Goal: Information Seeking & Learning: Learn about a topic

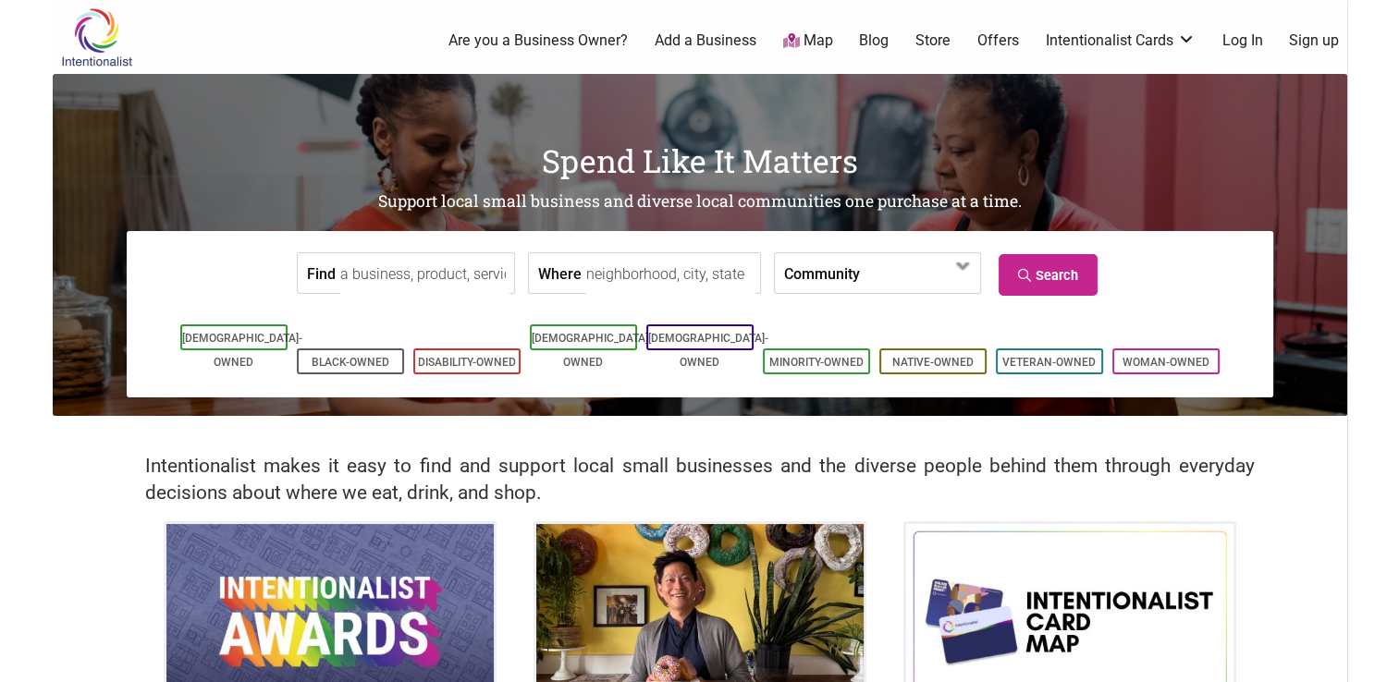
click at [603, 277] on input "Where" at bounding box center [670, 274] width 169 height 42
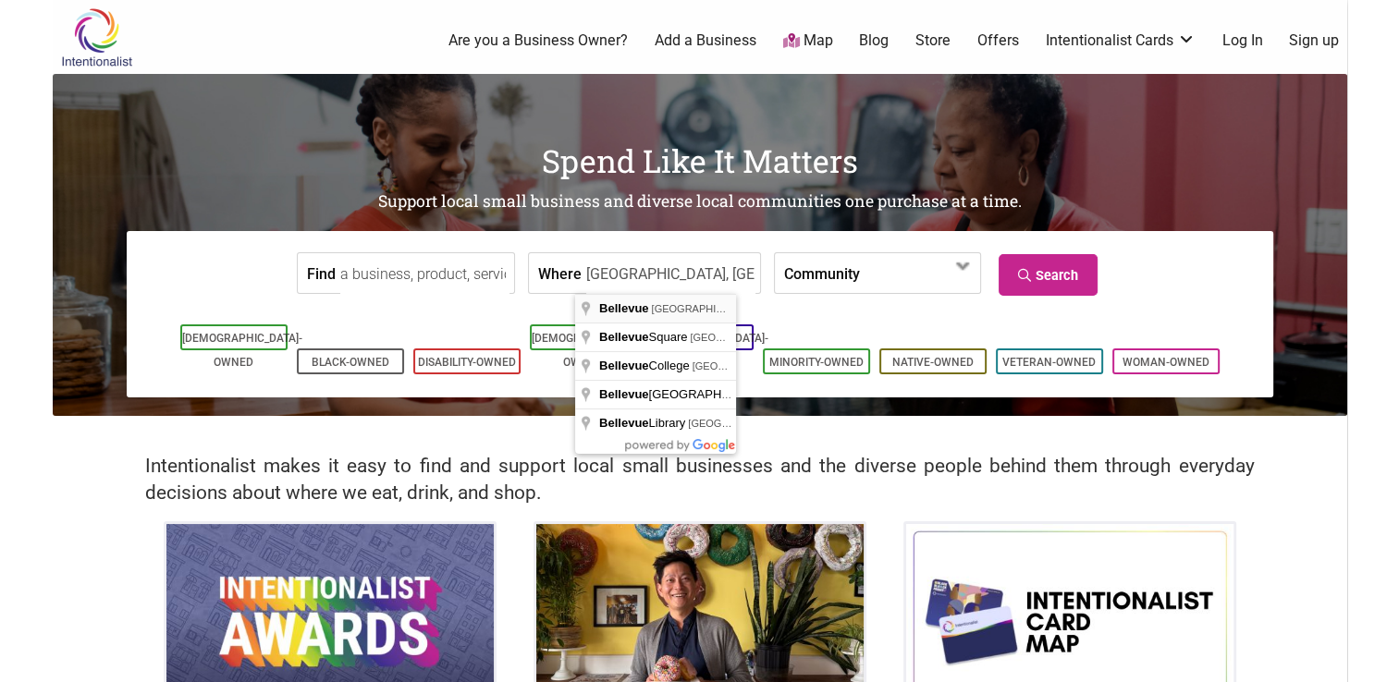
type input "Bellevue, WA, USA"
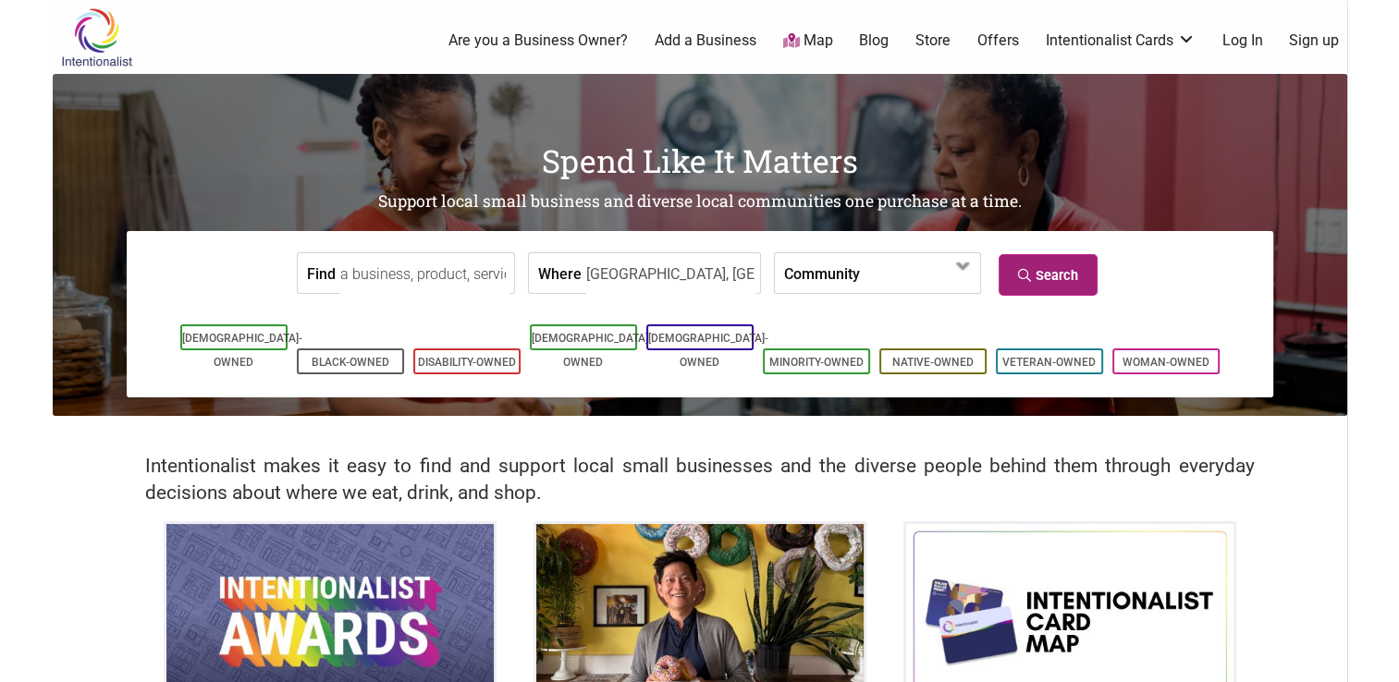
click at [1028, 277] on icon at bounding box center [1027, 275] width 18 height 13
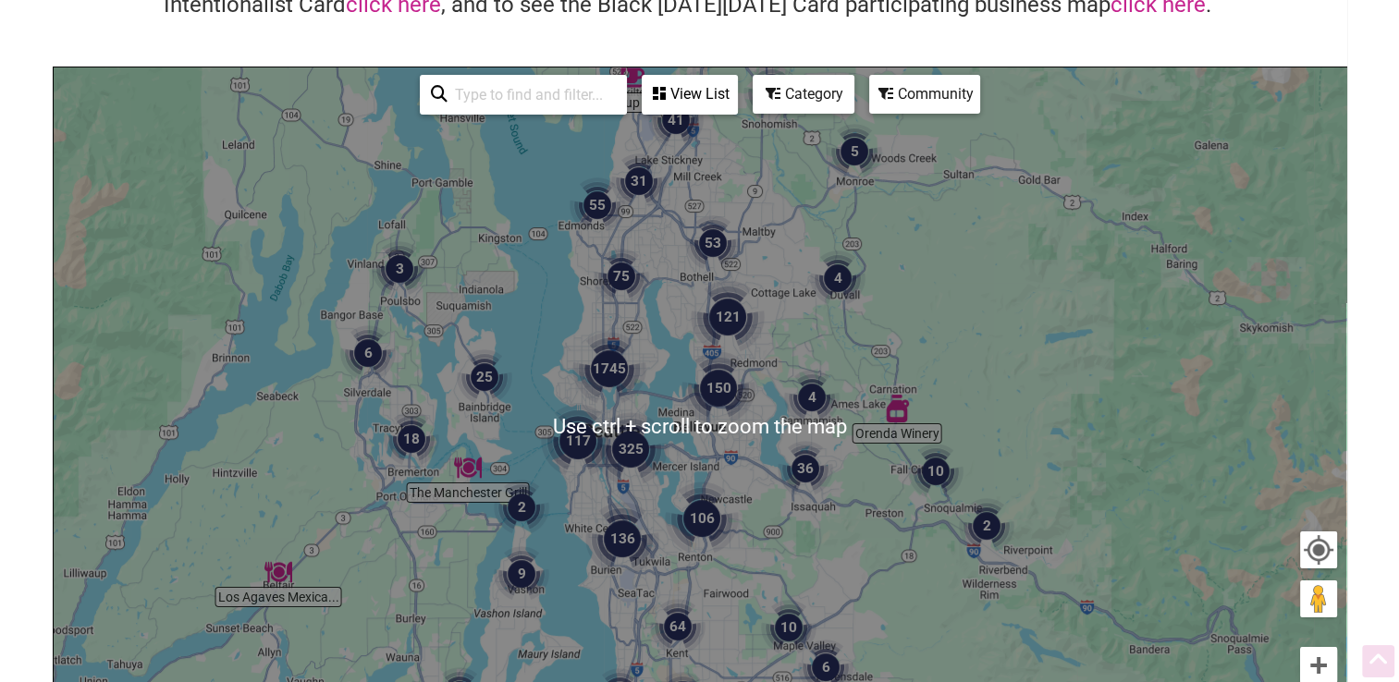
scroll to position [185, 0]
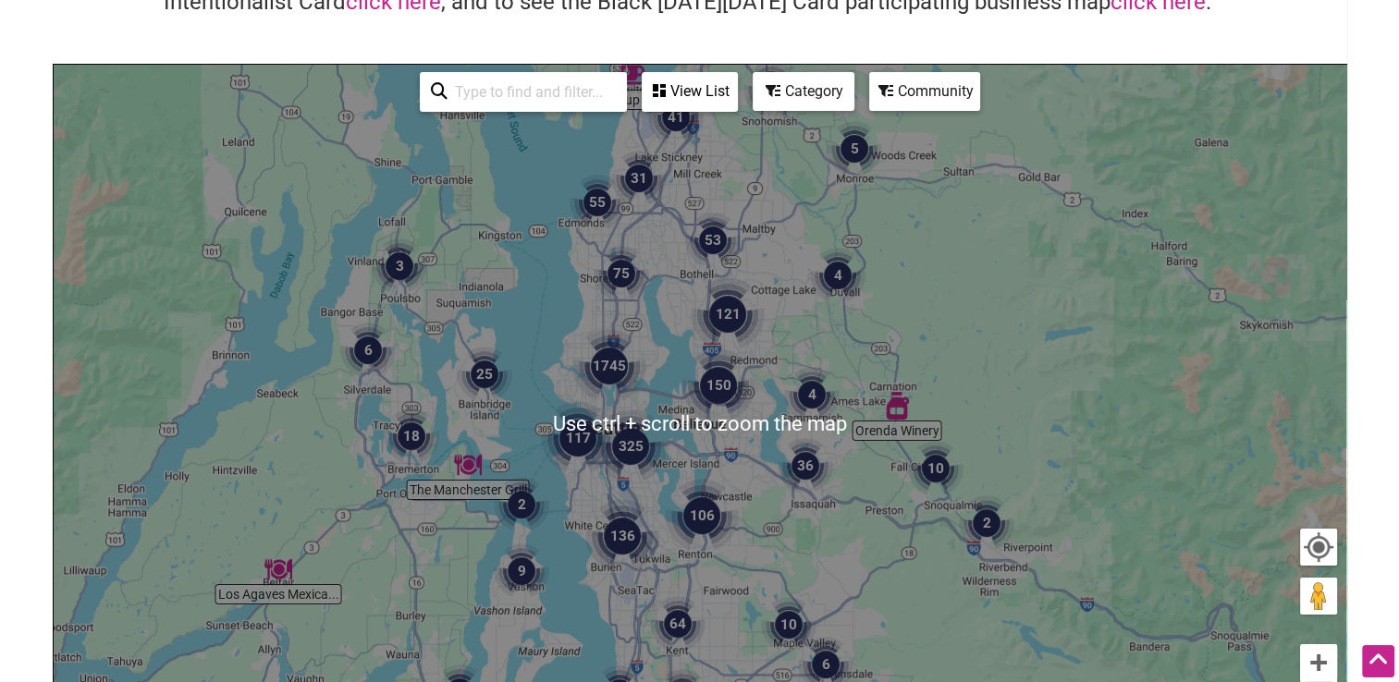
click at [715, 379] on img "150" at bounding box center [718, 385] width 74 height 74
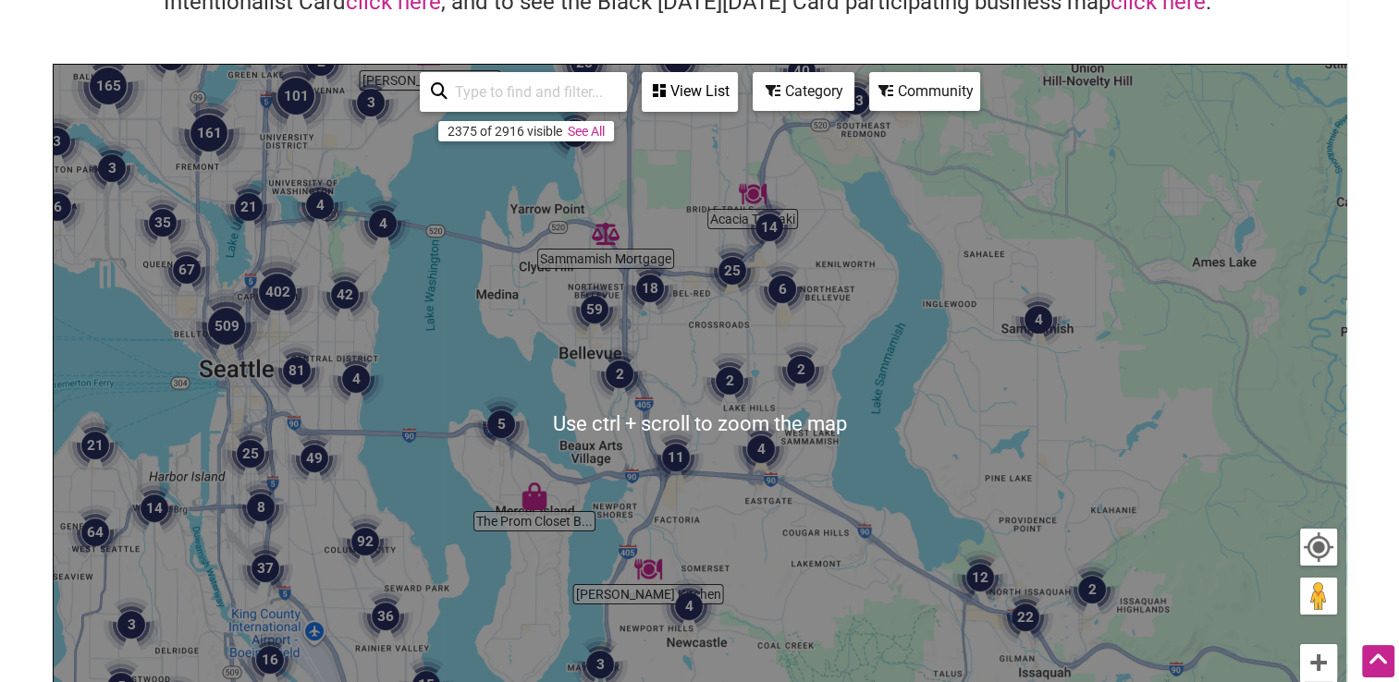
click at [728, 95] on div "View List" at bounding box center [689, 91] width 92 height 35
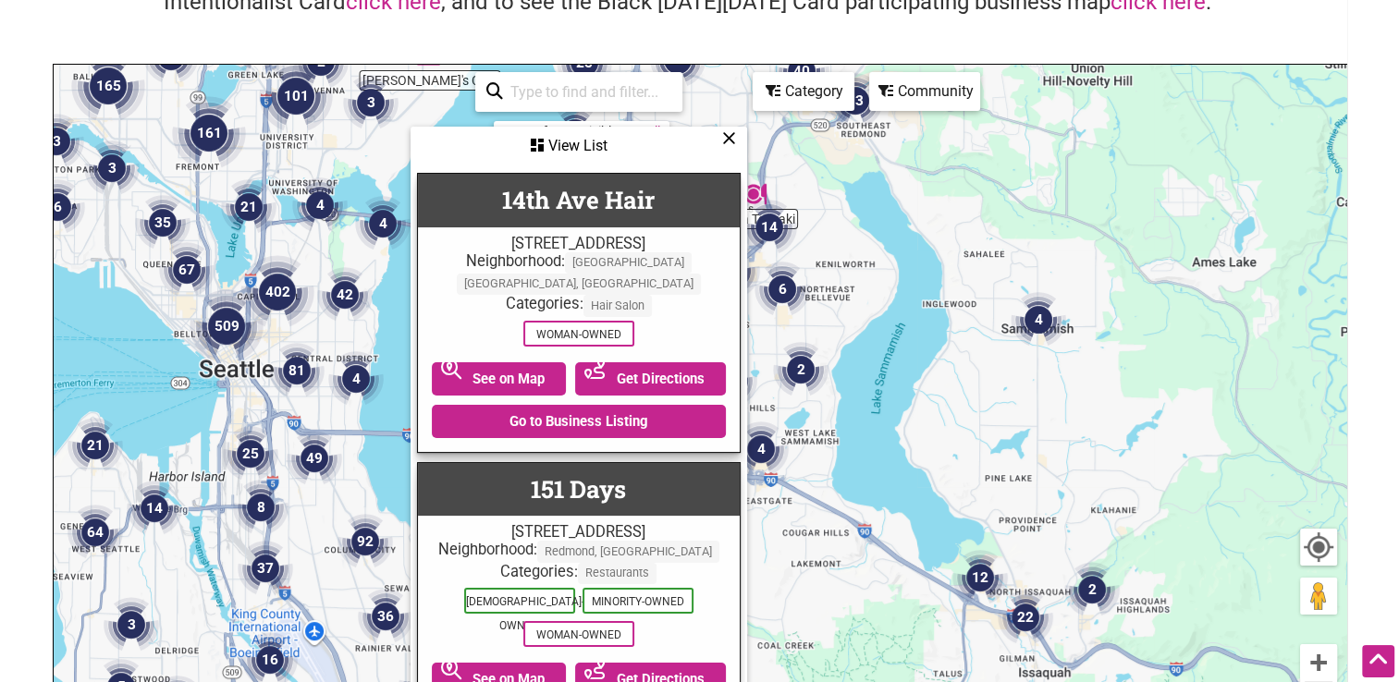
click at [729, 138] on icon at bounding box center [729, 138] width 14 height 1
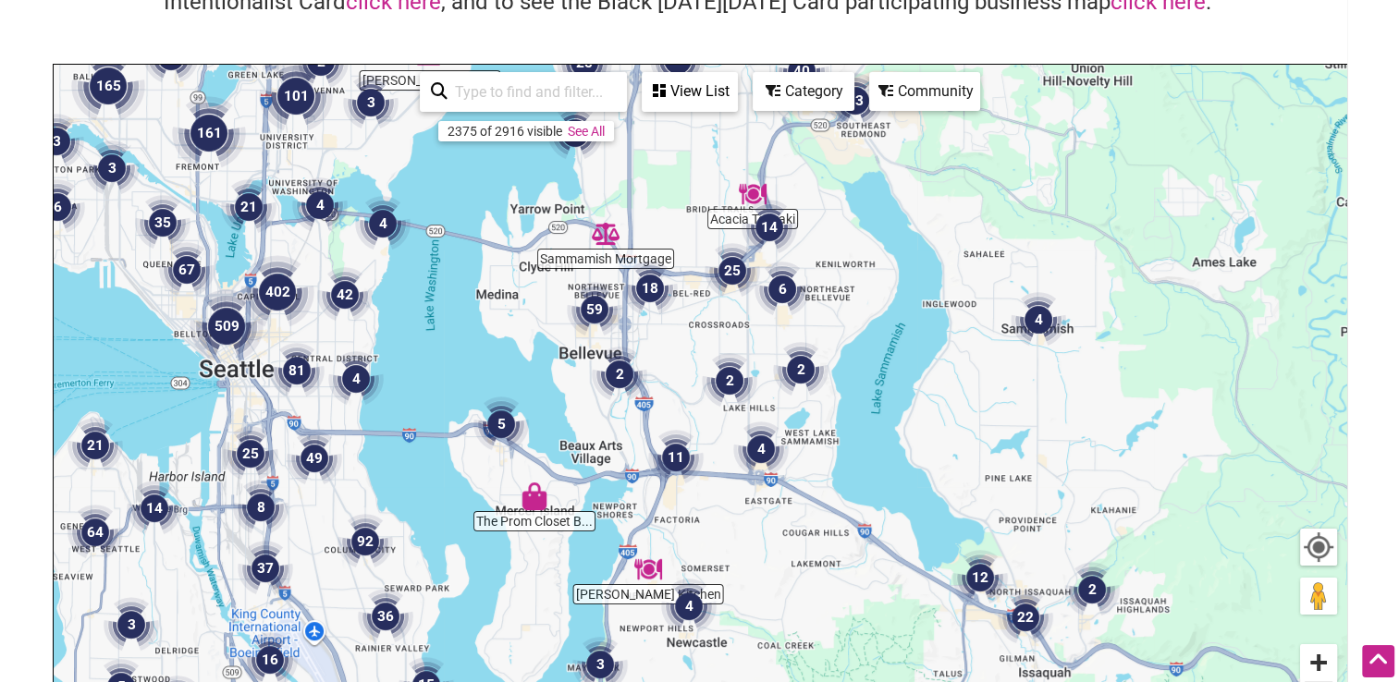
click at [1320, 663] on button "Zoom in" at bounding box center [1318, 662] width 37 height 37
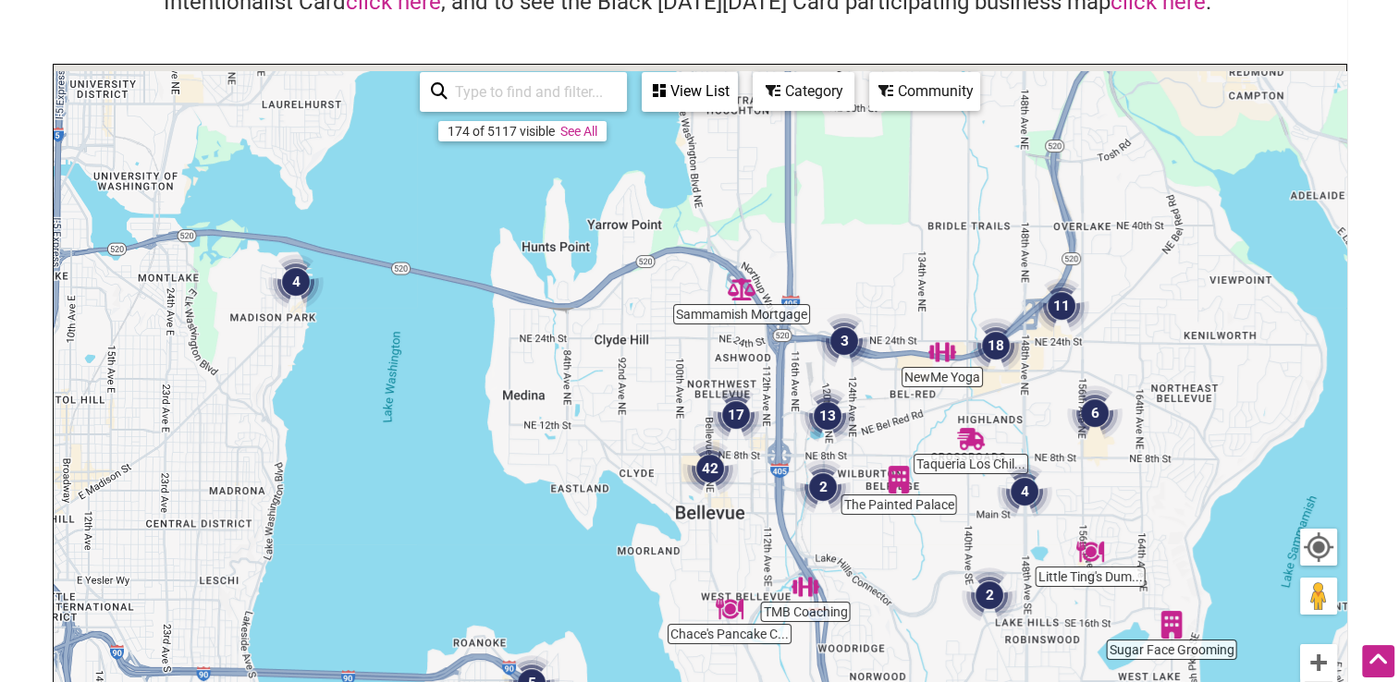
drag, startPoint x: 610, startPoint y: 146, endPoint x: 839, endPoint y: 385, distance: 331.5
click at [839, 385] on div "To navigate, press the arrow keys." at bounding box center [700, 424] width 1292 height 719
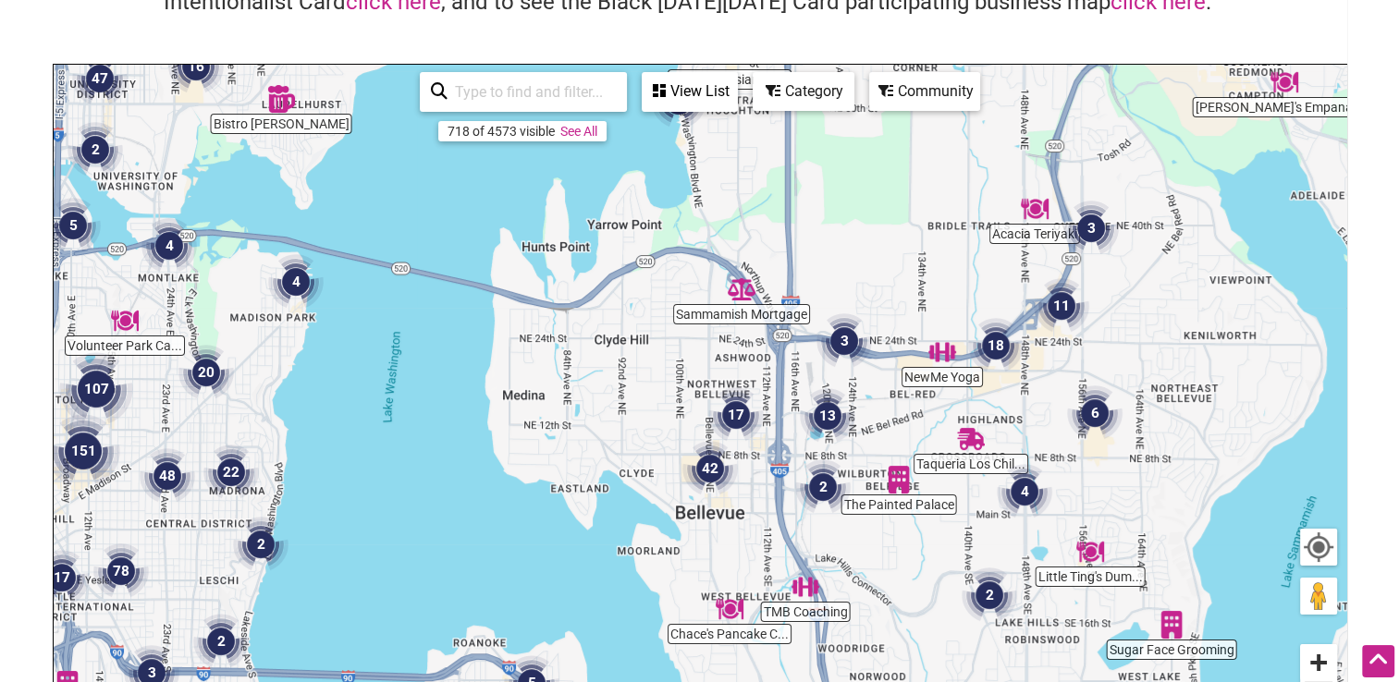
click at [1327, 667] on button "Zoom in" at bounding box center [1318, 662] width 37 height 37
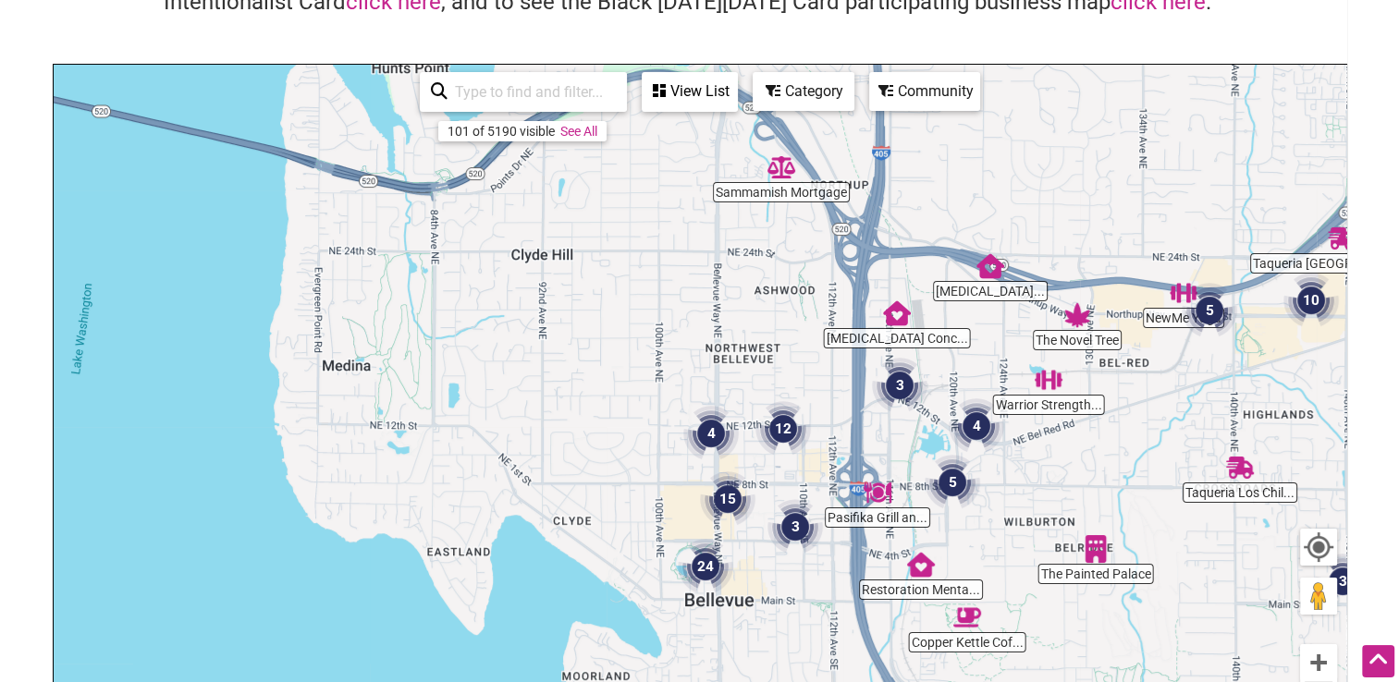
click at [692, 86] on div "View List" at bounding box center [689, 91] width 92 height 35
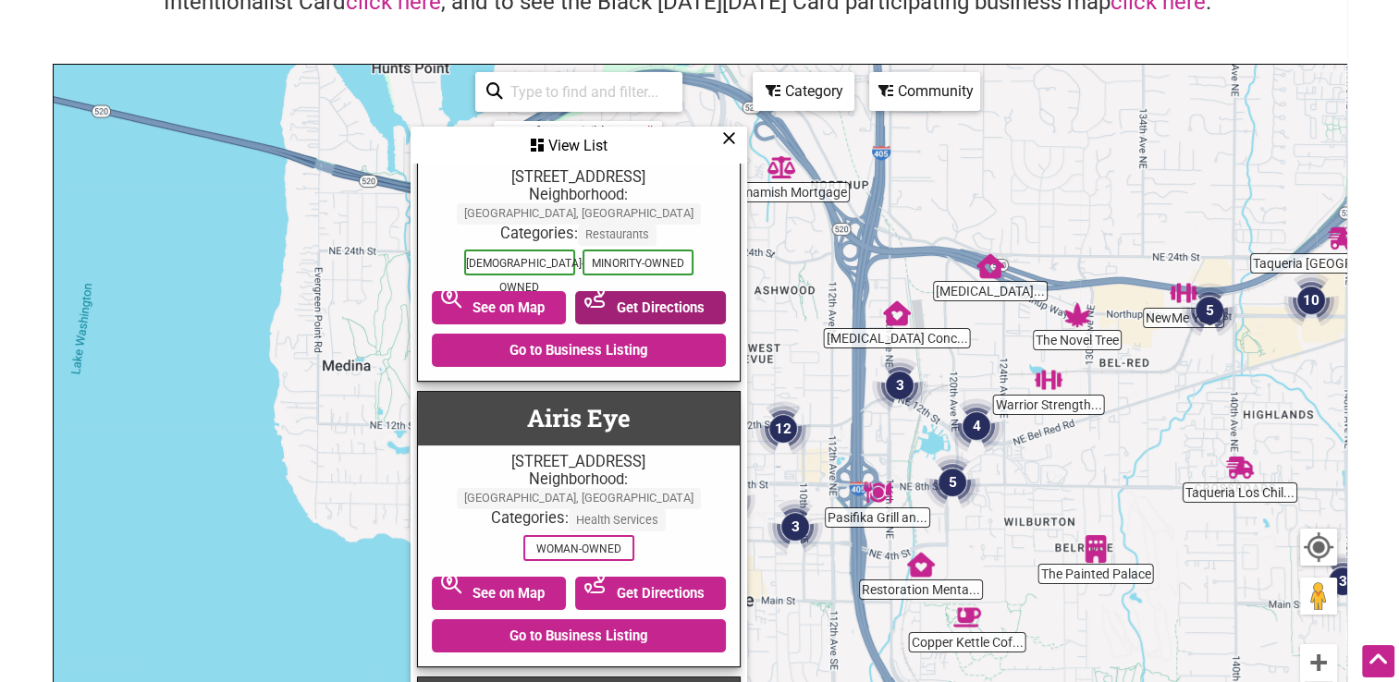
scroll to position [92, 0]
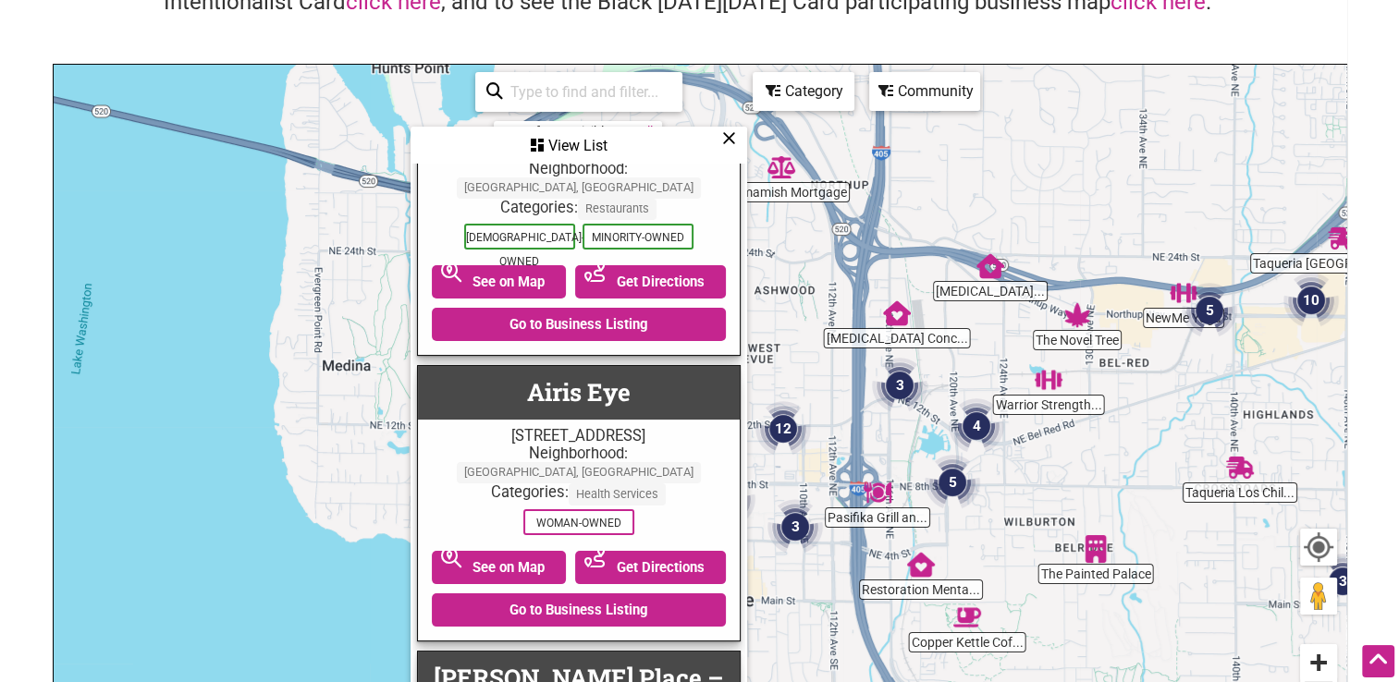
click at [1314, 664] on button "Zoom in" at bounding box center [1318, 662] width 37 height 37
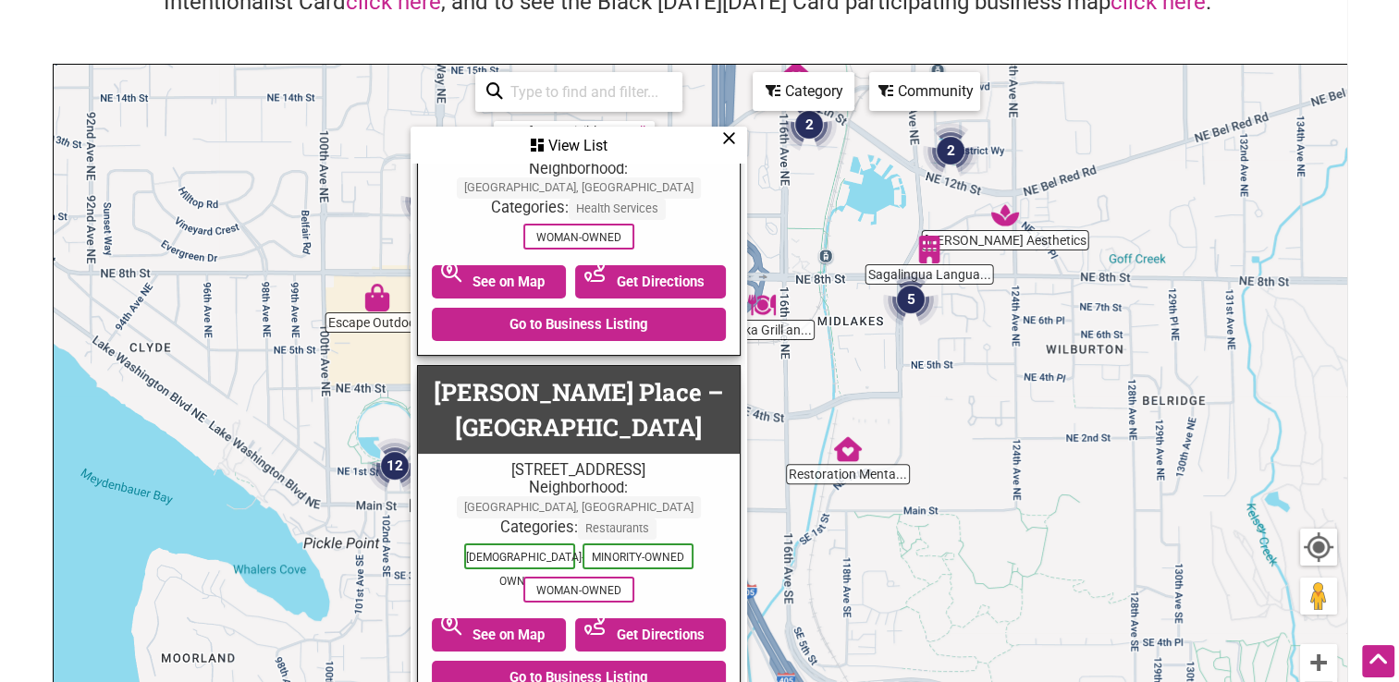
drag, startPoint x: 1186, startPoint y: 396, endPoint x: 890, endPoint y: 117, distance: 406.1
click at [890, 117] on div "To navigate, press the arrow keys." at bounding box center [700, 424] width 1292 height 719
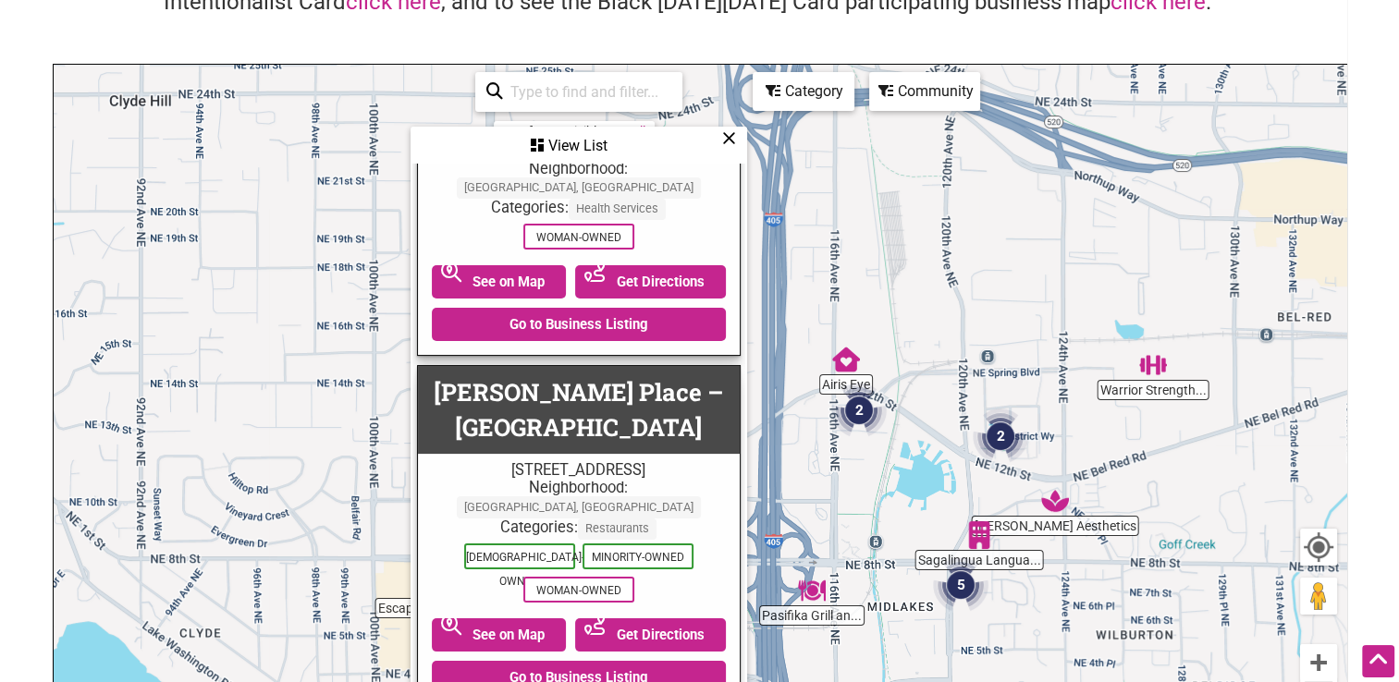
drag, startPoint x: 1131, startPoint y: 301, endPoint x: 1176, endPoint y: 579, distance: 281.0
click at [1181, 588] on div "To navigate, press the arrow keys." at bounding box center [700, 424] width 1292 height 719
click at [1180, 582] on div "To navigate, press the arrow keys." at bounding box center [700, 424] width 1292 height 719
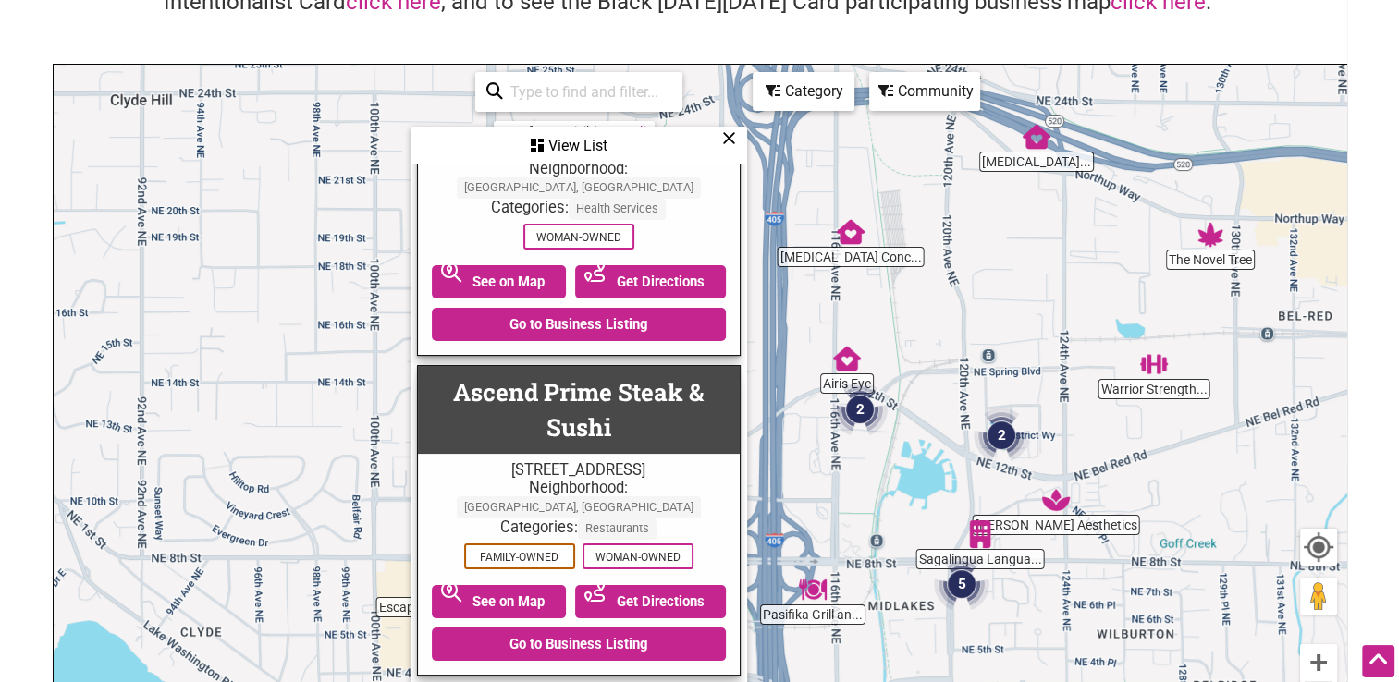
click at [725, 146] on div "View List" at bounding box center [578, 145] width 333 height 35
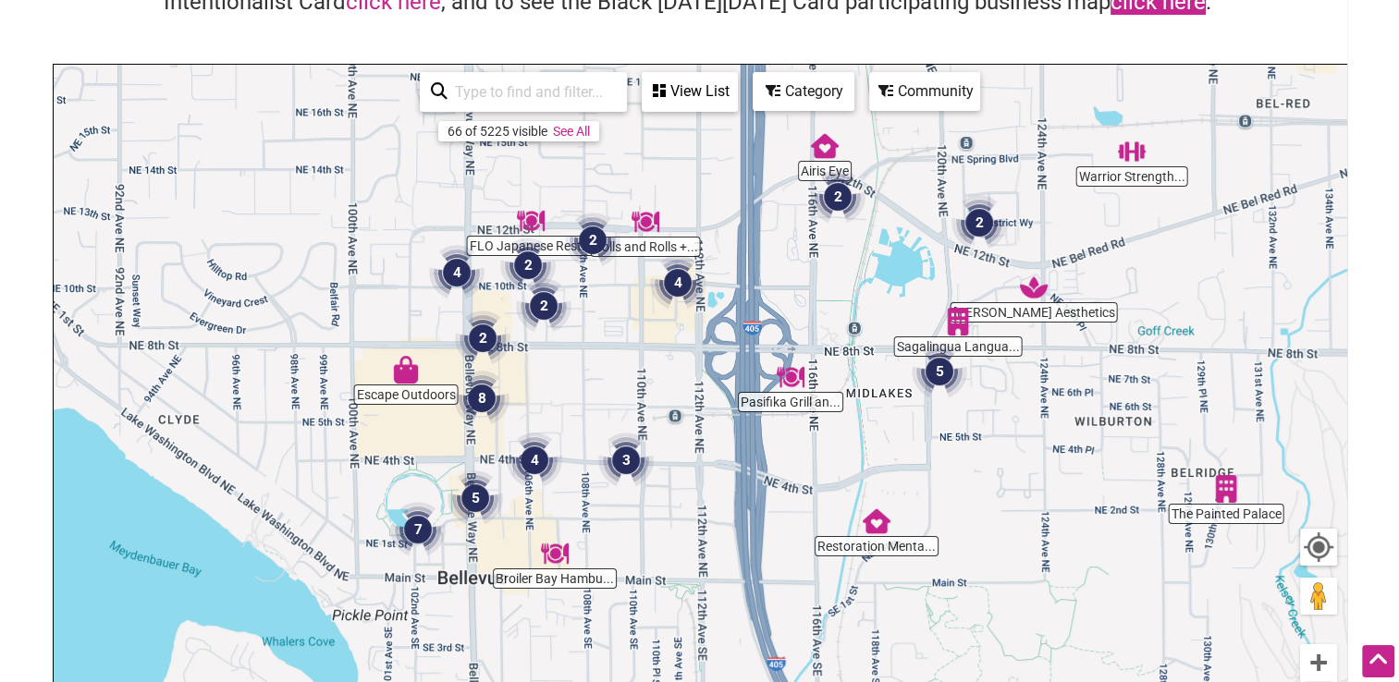
drag, startPoint x: 1115, startPoint y: 251, endPoint x: 1122, endPoint y: 7, distance: 244.1
click at [1122, 7] on div "Intentionalist Business Directory Explore all of the business listings and #Spe…" at bounding box center [700, 337] width 1294 height 896
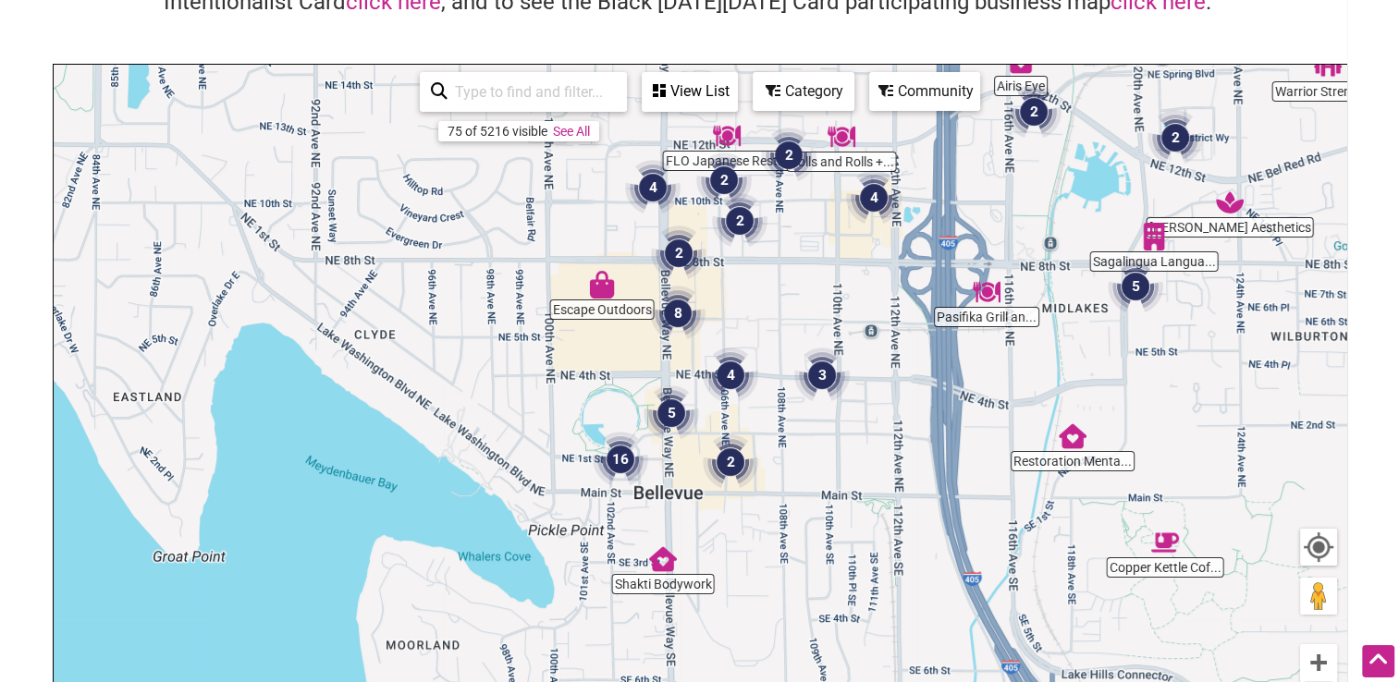
drag, startPoint x: 1010, startPoint y: 346, endPoint x: 1183, endPoint y: 285, distance: 183.3
click at [1183, 285] on div "To navigate, press the arrow keys." at bounding box center [700, 424] width 1292 height 719
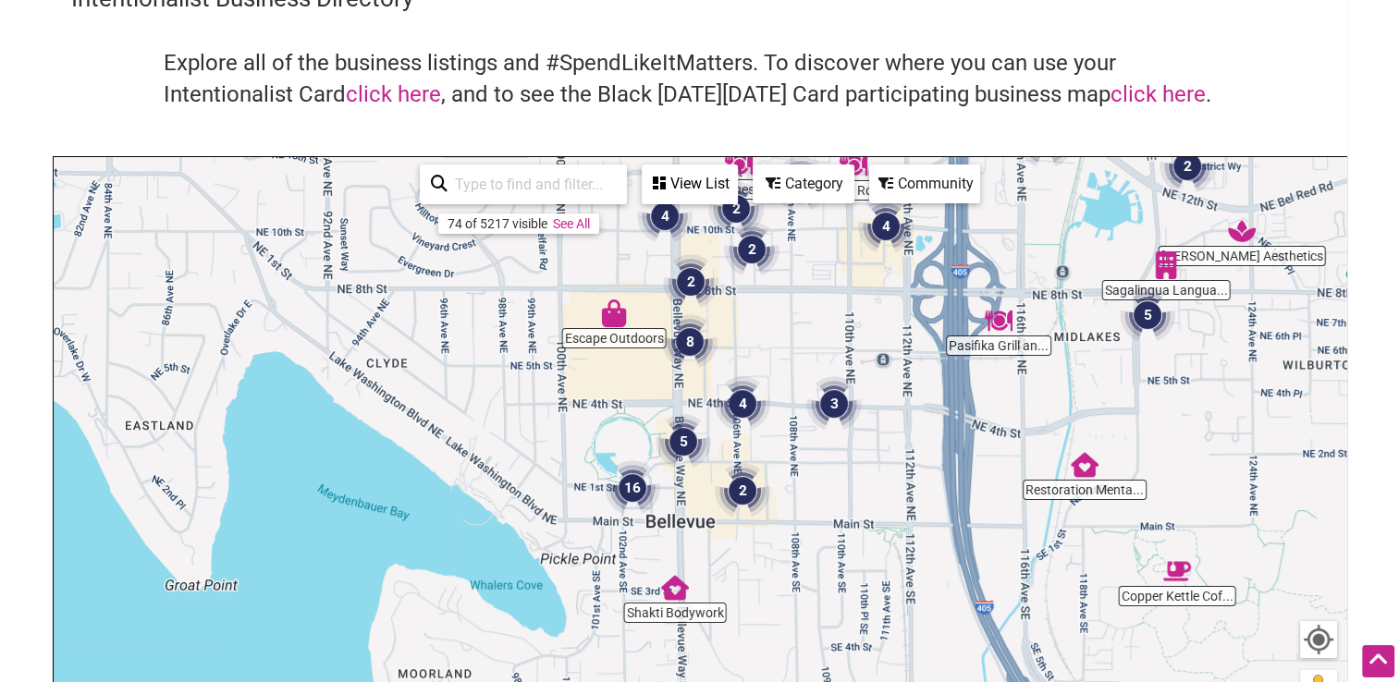
drag, startPoint x: 757, startPoint y: 459, endPoint x: 773, endPoint y: 327, distance: 133.1
click at [773, 327] on div "To navigate, press the arrow keys." at bounding box center [700, 516] width 1292 height 719
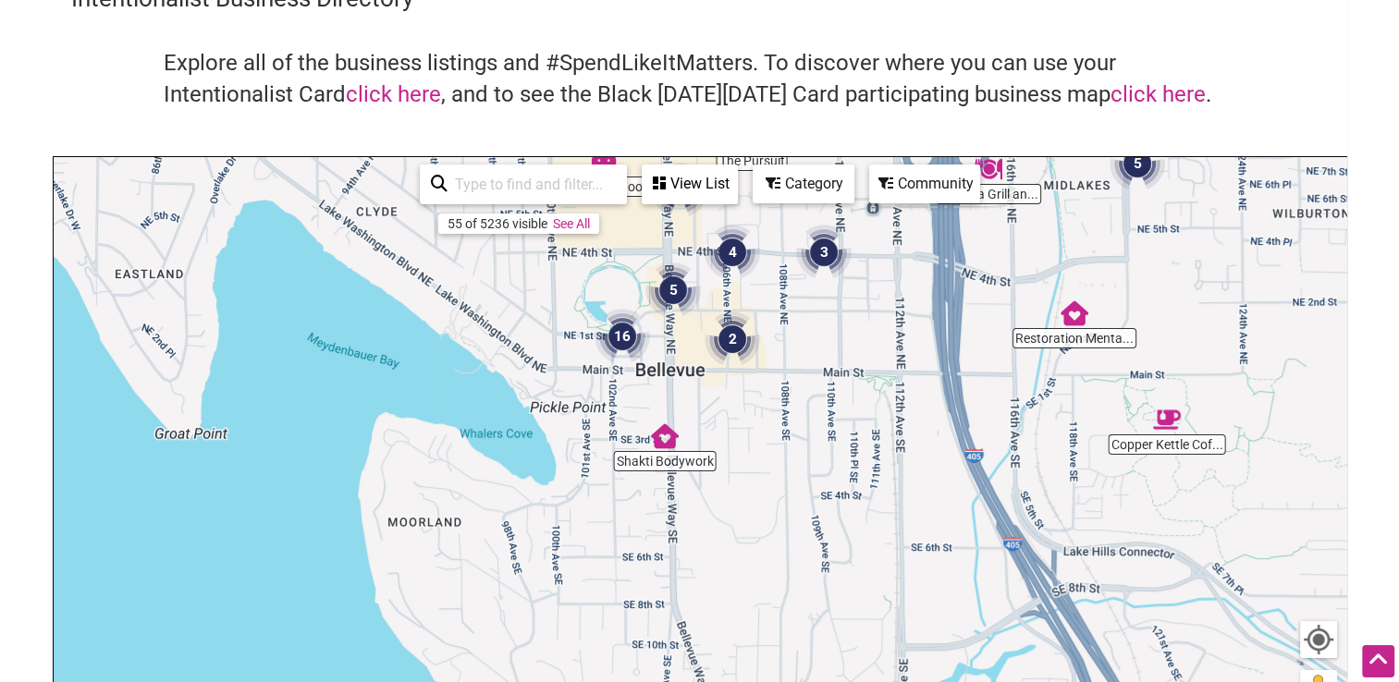
drag, startPoint x: 1244, startPoint y: 551, endPoint x: 1215, endPoint y: 479, distance: 77.9
click at [1208, 460] on div "To navigate, press the arrow keys." at bounding box center [700, 516] width 1292 height 719
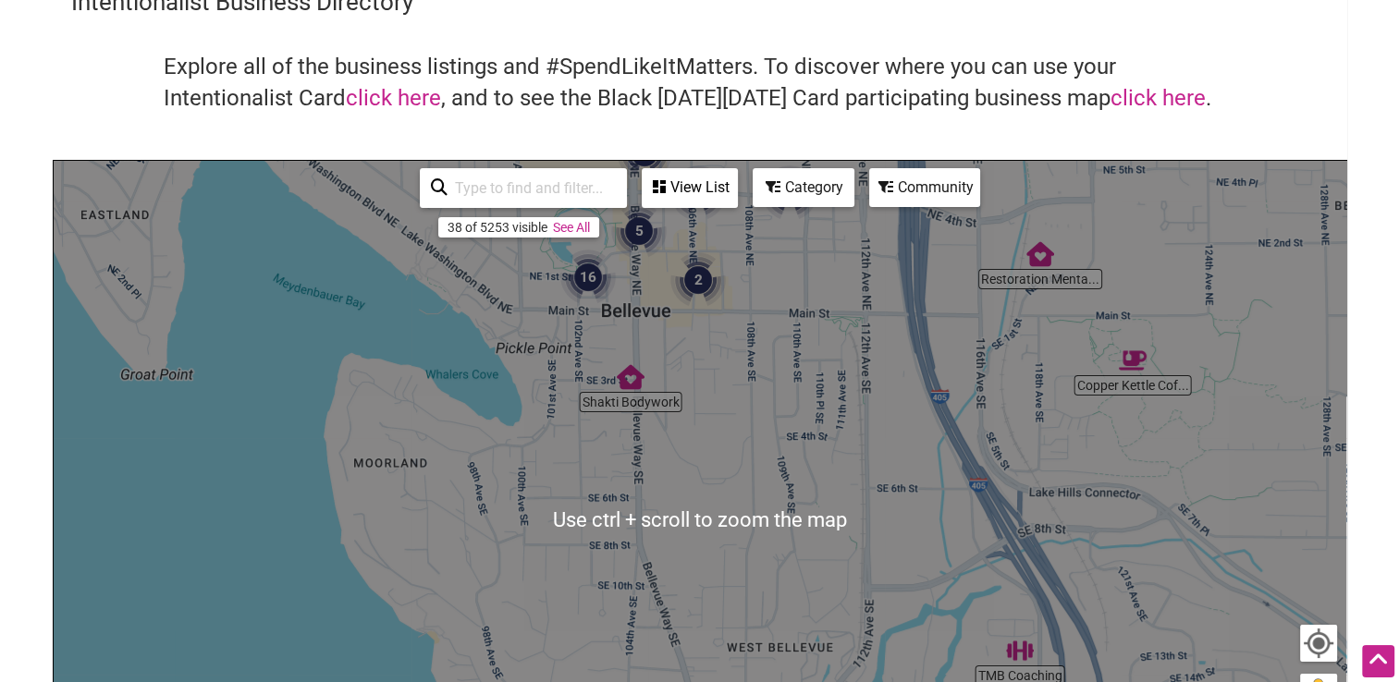
scroll to position [0, 0]
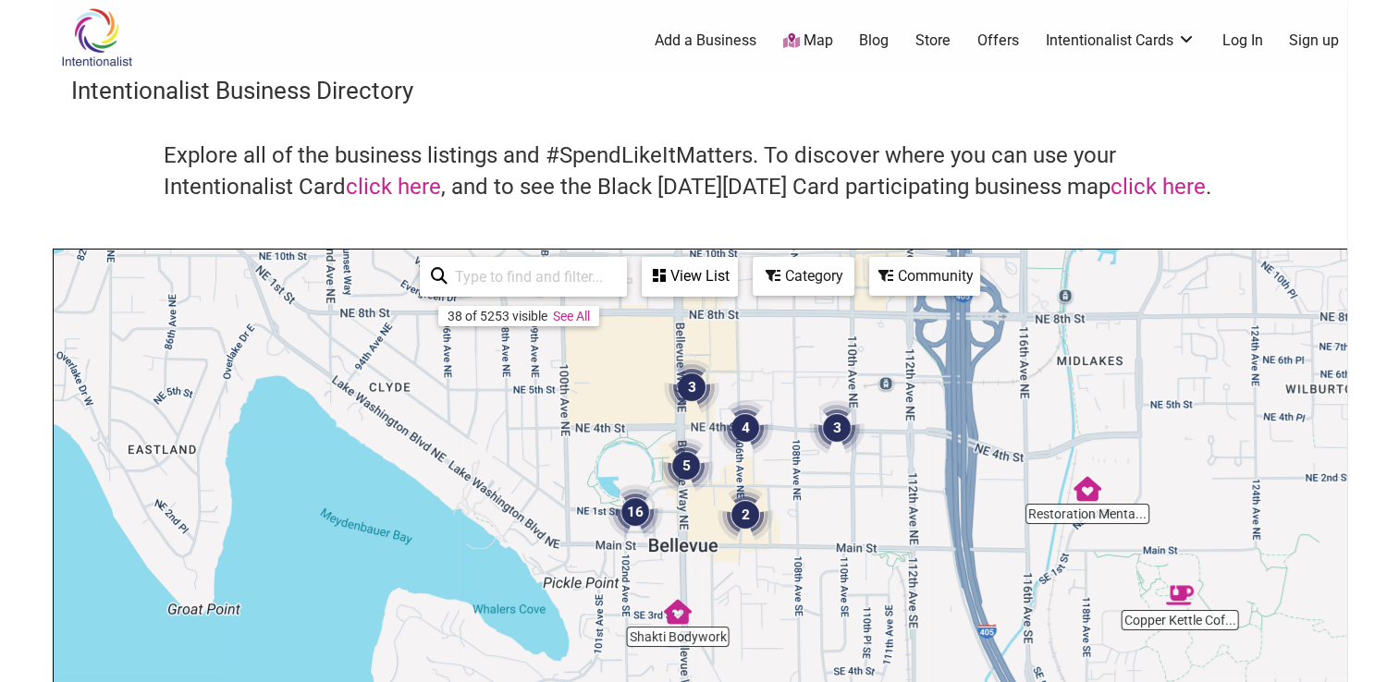
drag, startPoint x: 672, startPoint y: 398, endPoint x: 654, endPoint y: 529, distance: 131.5
click at [721, 551] on div "To navigate, press the arrow keys." at bounding box center [700, 609] width 1292 height 719
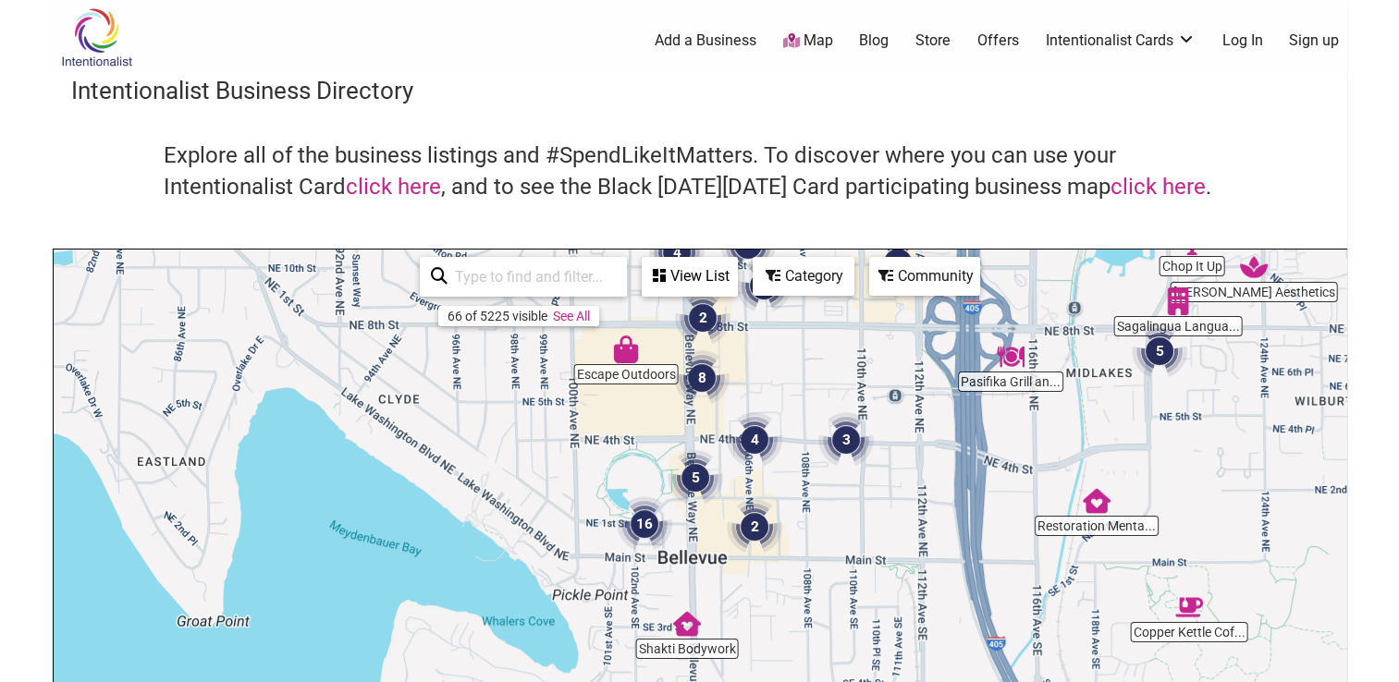
click at [696, 274] on div "View List" at bounding box center [689, 276] width 92 height 35
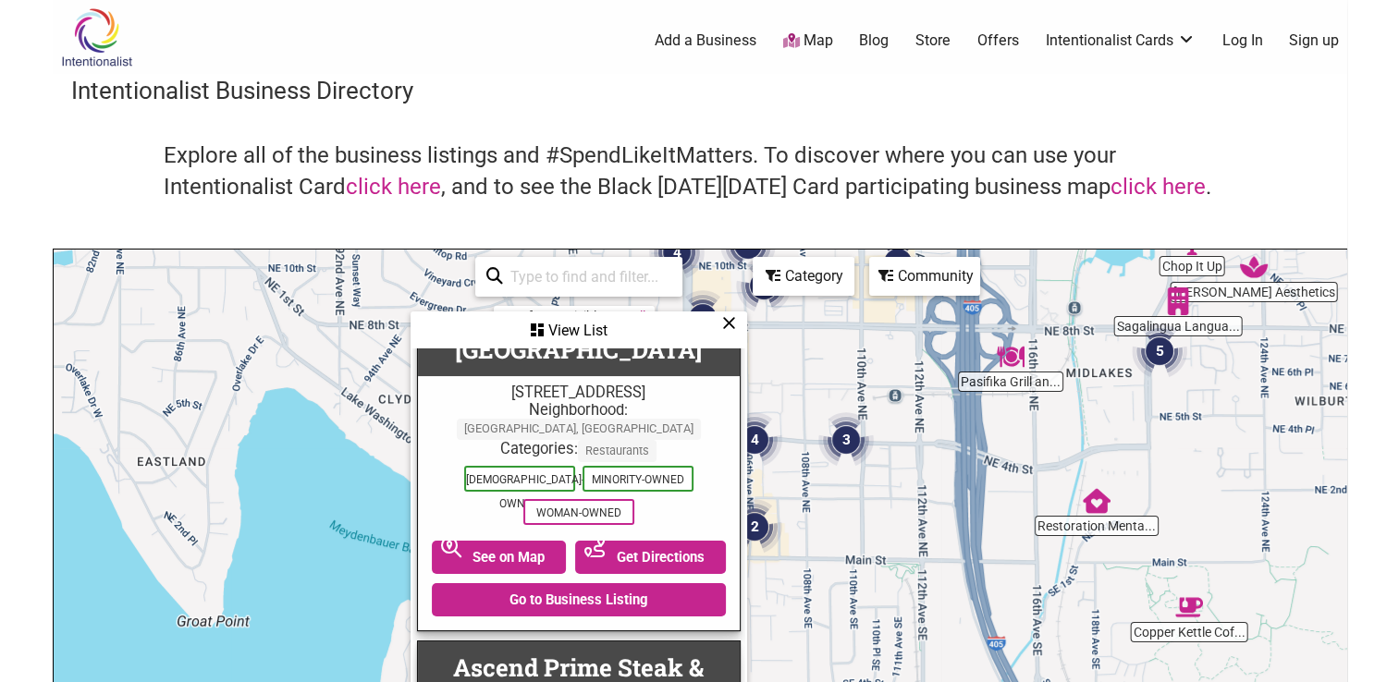
scroll to position [92, 0]
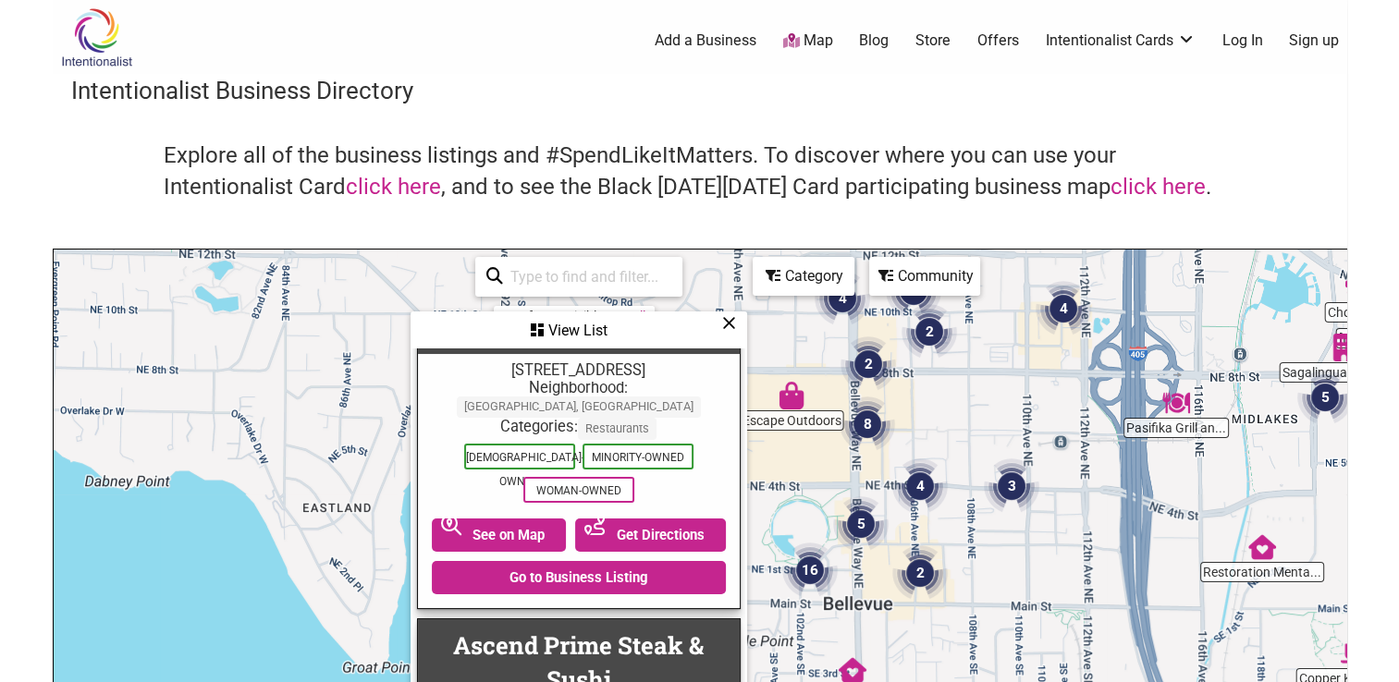
drag, startPoint x: 1091, startPoint y: 462, endPoint x: 1263, endPoint y: 490, distance: 174.2
click at [1263, 490] on div "To navigate, press the arrow keys." at bounding box center [700, 609] width 1292 height 719
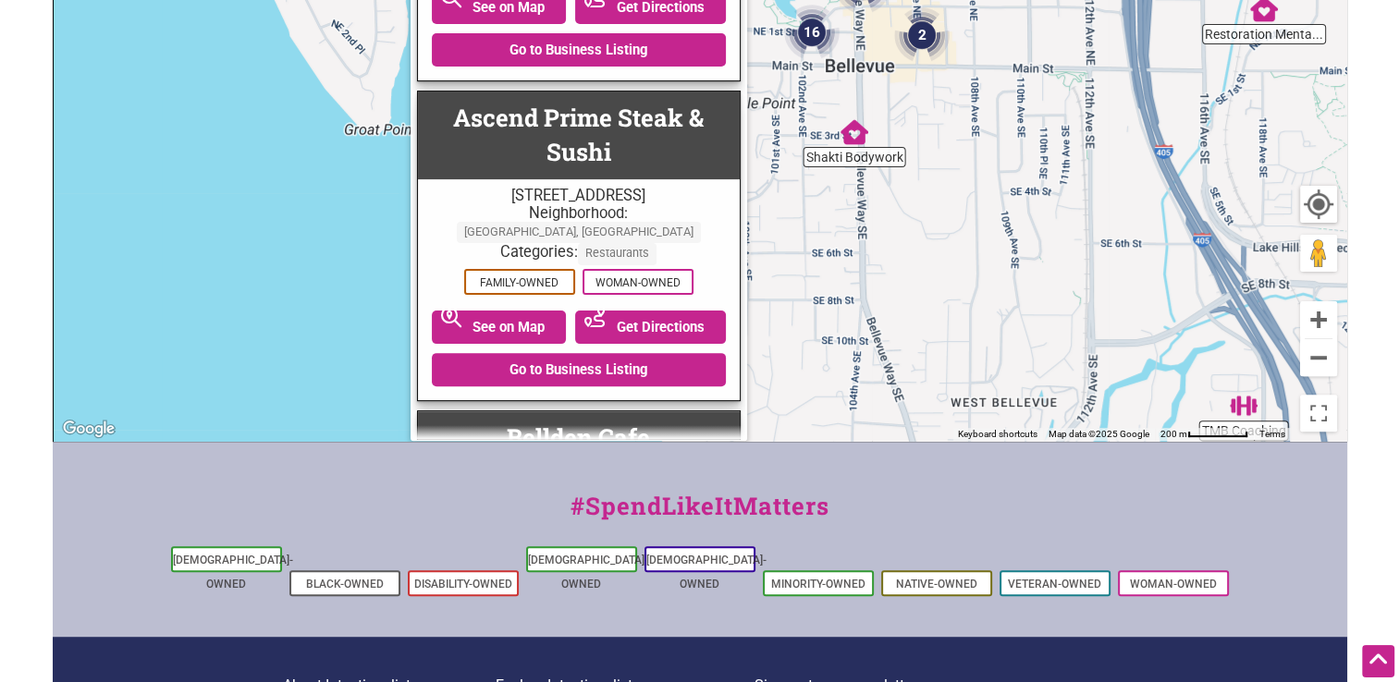
scroll to position [540, 0]
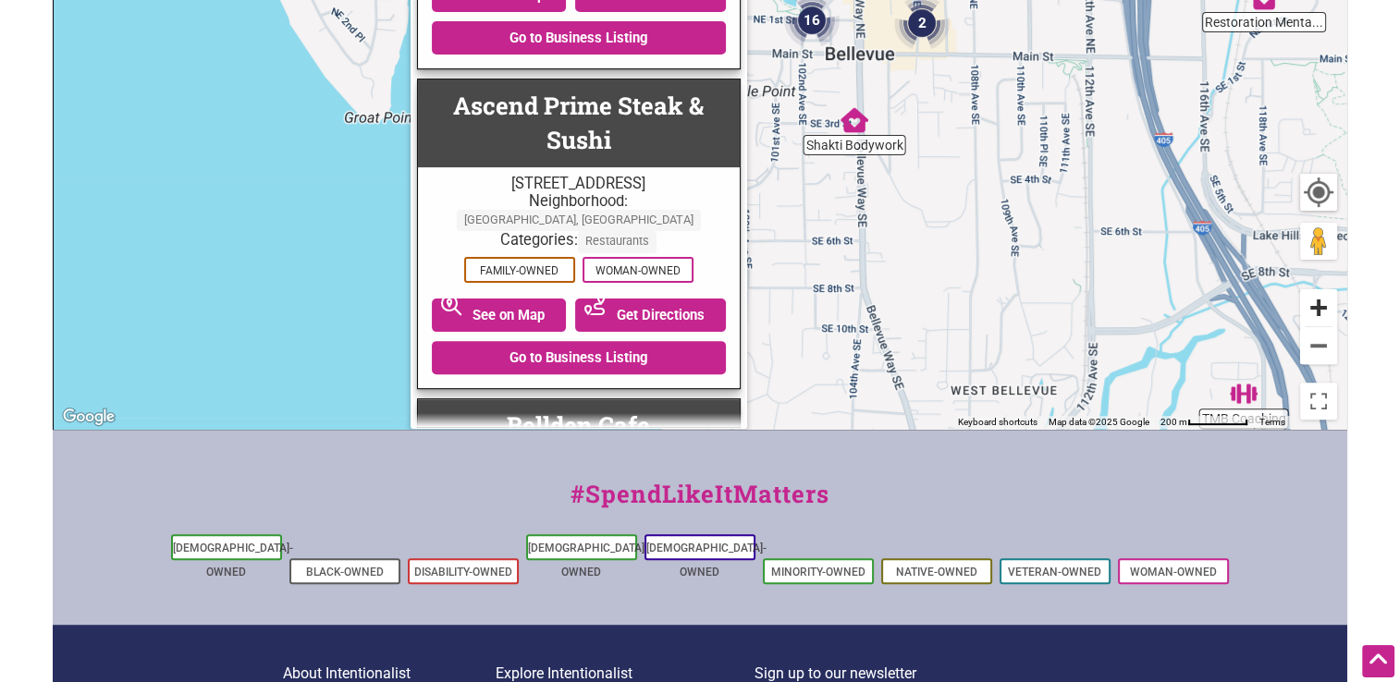
click at [1324, 312] on button "Zoom in" at bounding box center [1318, 307] width 37 height 37
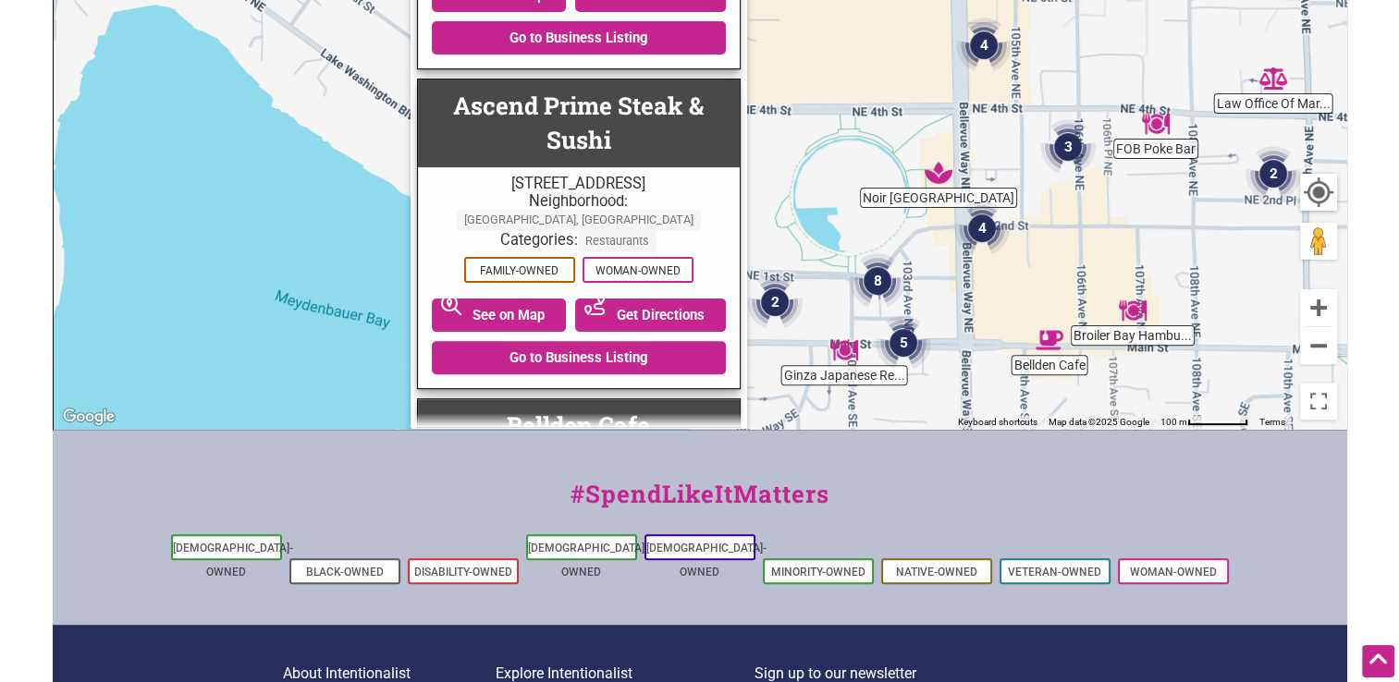
drag, startPoint x: 1228, startPoint y: 110, endPoint x: 1172, endPoint y: 422, distance: 317.3
click at [1172, 422] on div "Bellden Cafe Noir Lash Lounge Broiler Bay Hambu... FOB Poke Bar Shakti Bodywork…" at bounding box center [700, 69] width 1292 height 719
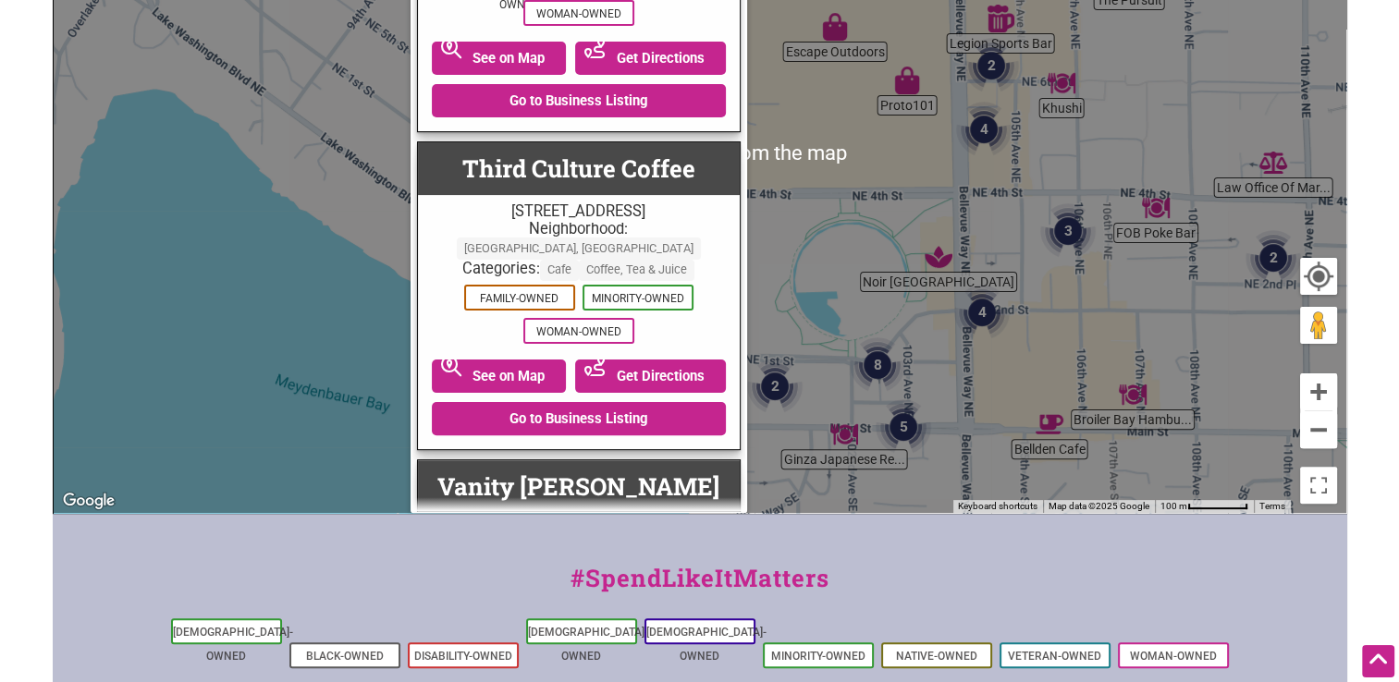
scroll to position [450, 0]
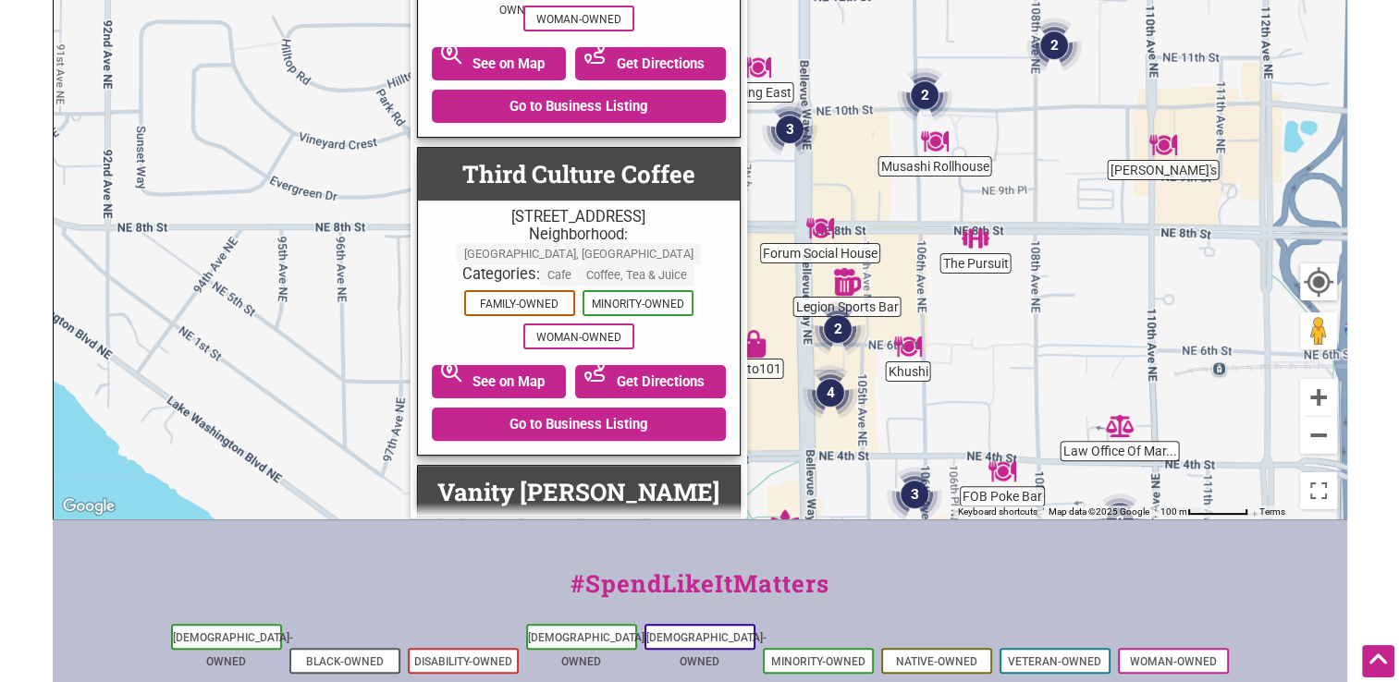
drag, startPoint x: 1147, startPoint y: 170, endPoint x: 989, endPoint y: 434, distance: 308.0
click at [989, 434] on div "To navigate, press the arrow keys." at bounding box center [700, 158] width 1292 height 719
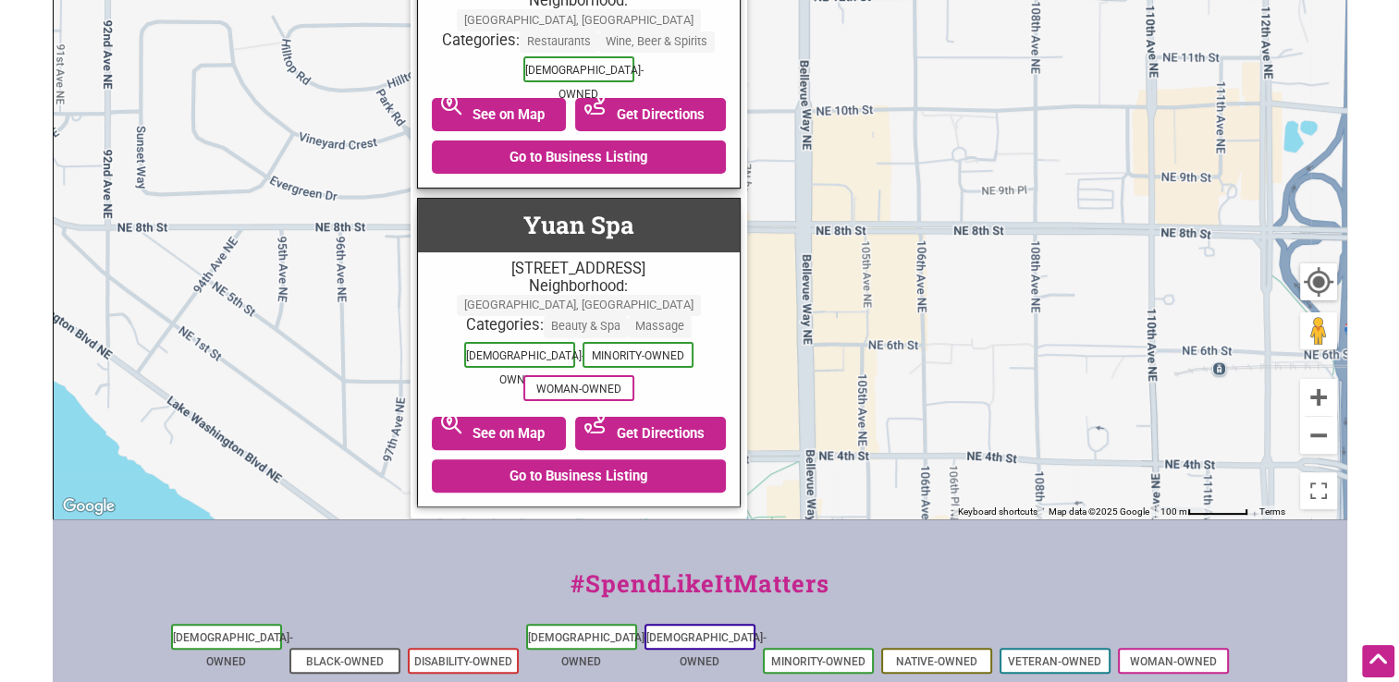
scroll to position [7886, 0]
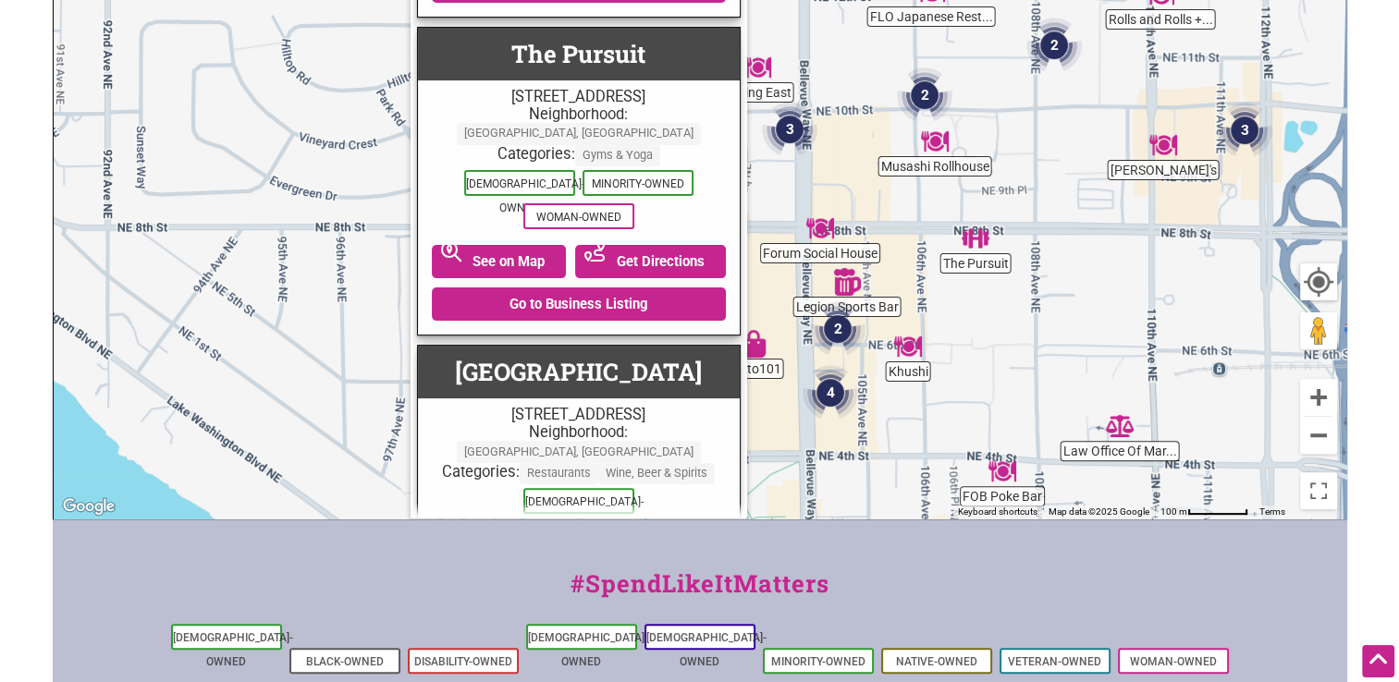
click at [913, 101] on img "2" at bounding box center [924, 94] width 55 height 55
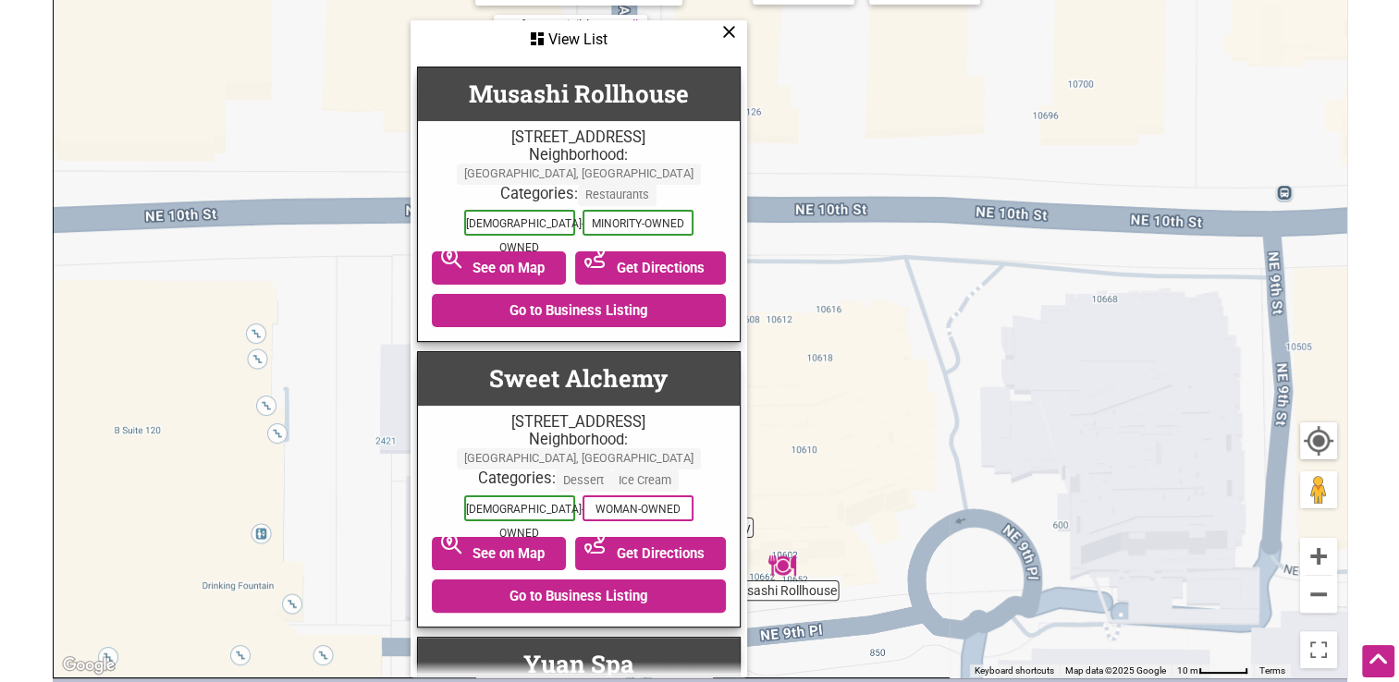
scroll to position [265, 0]
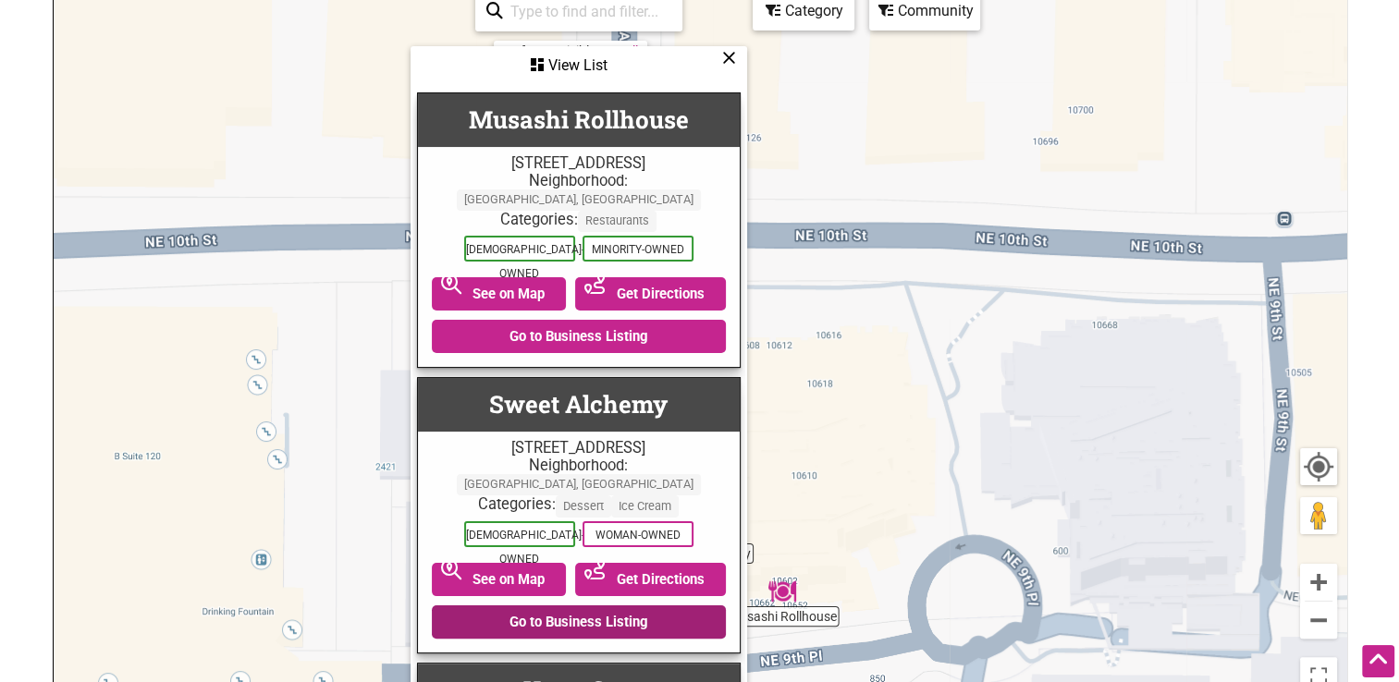
click at [617, 605] on link "Go to Business Listing" at bounding box center [579, 621] width 294 height 33
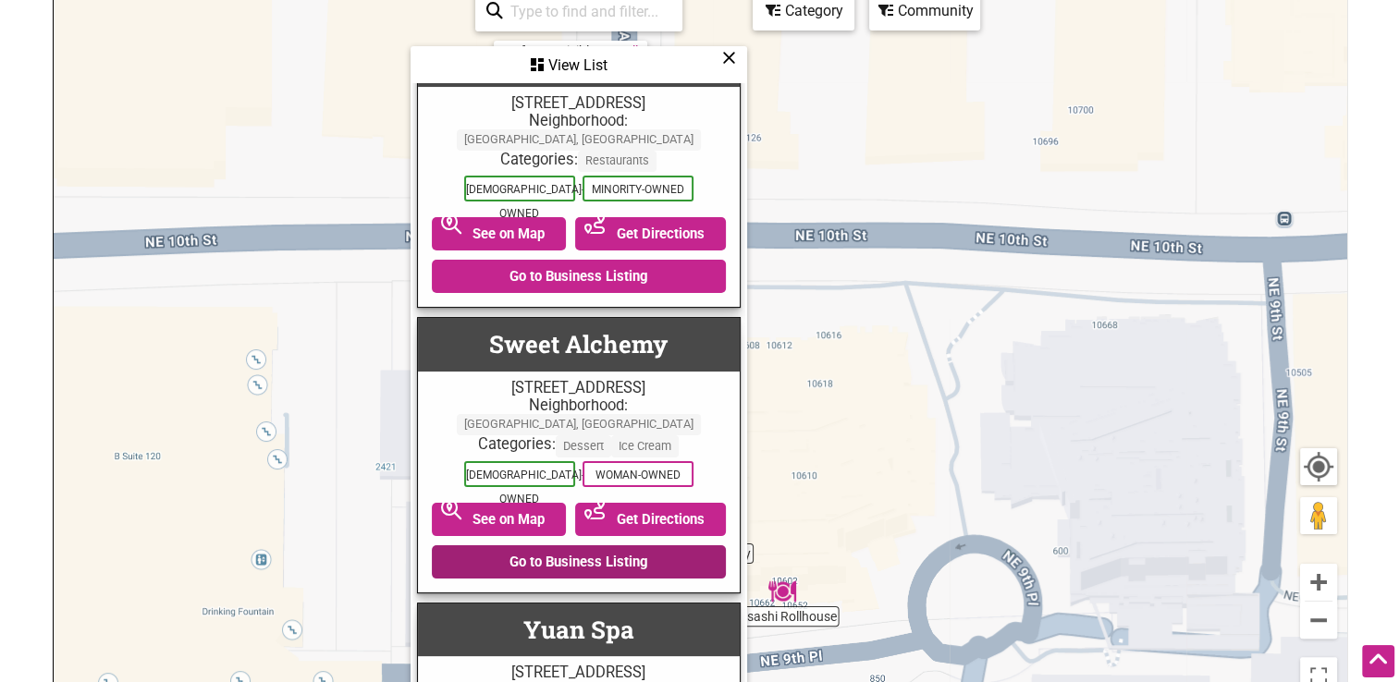
scroll to position [92, 0]
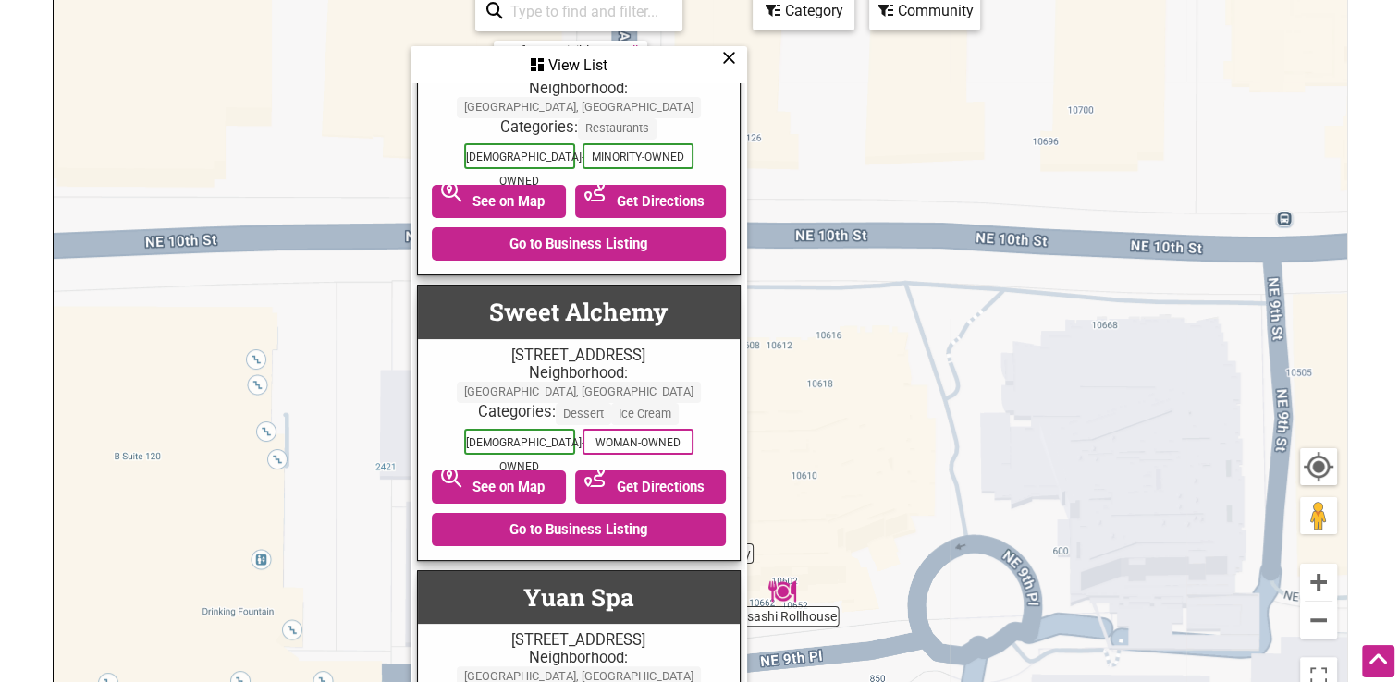
click at [739, 43] on div "3 of 5288 visible See All View List Sorry...nothing found. Musashi Rollhouse 10…" at bounding box center [578, 347] width 333 height 726
click at [728, 58] on icon at bounding box center [729, 57] width 14 height 1
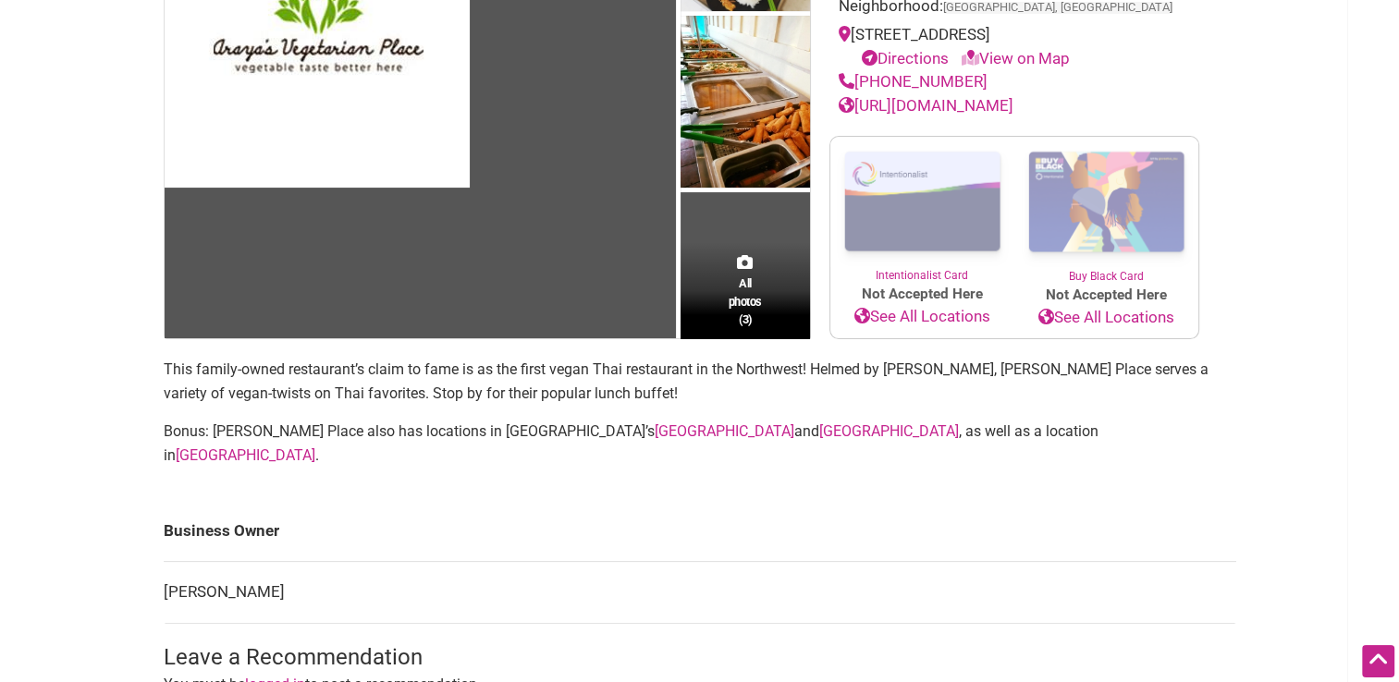
scroll to position [277, 0]
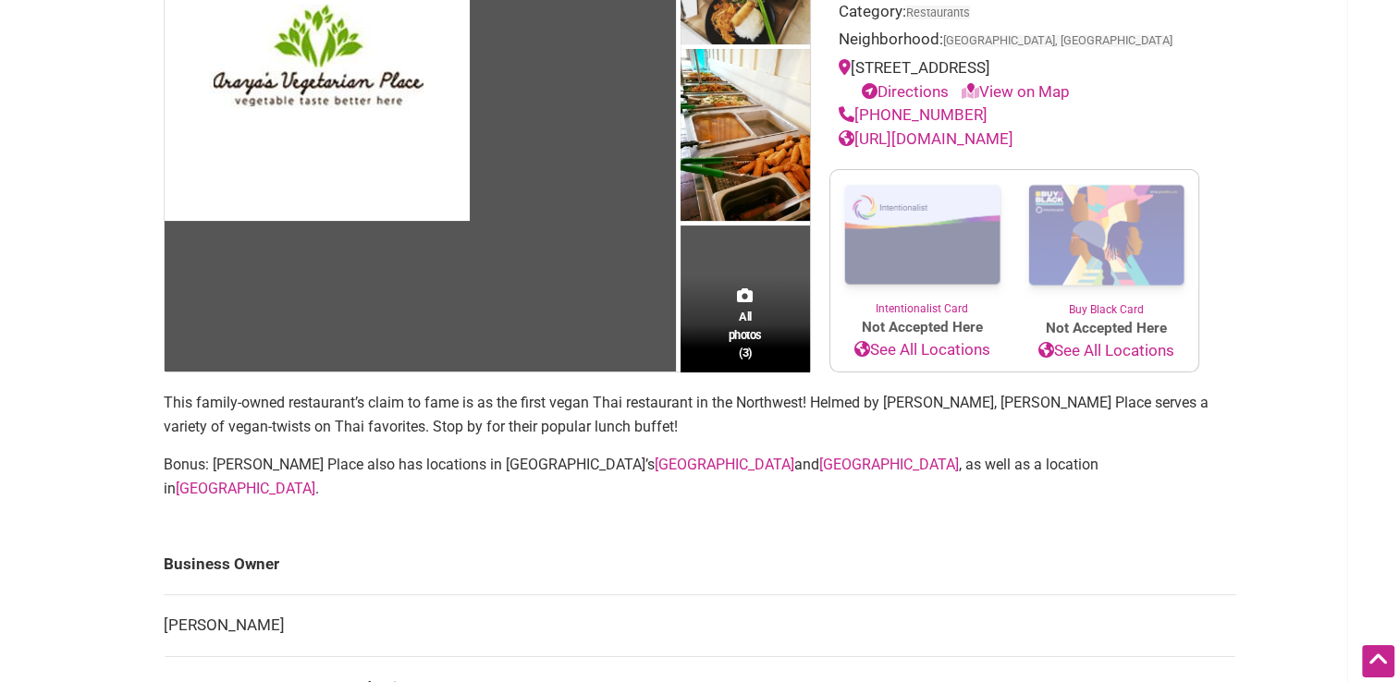
click at [972, 153] on div "Asian-Owned Minority-Owned Vegan Woman-Owned Category: Restaurants Neighborhood…" at bounding box center [1014, 144] width 407 height 458
click at [976, 134] on link "http://www.arayasplace.com/" at bounding box center [925, 138] width 175 height 18
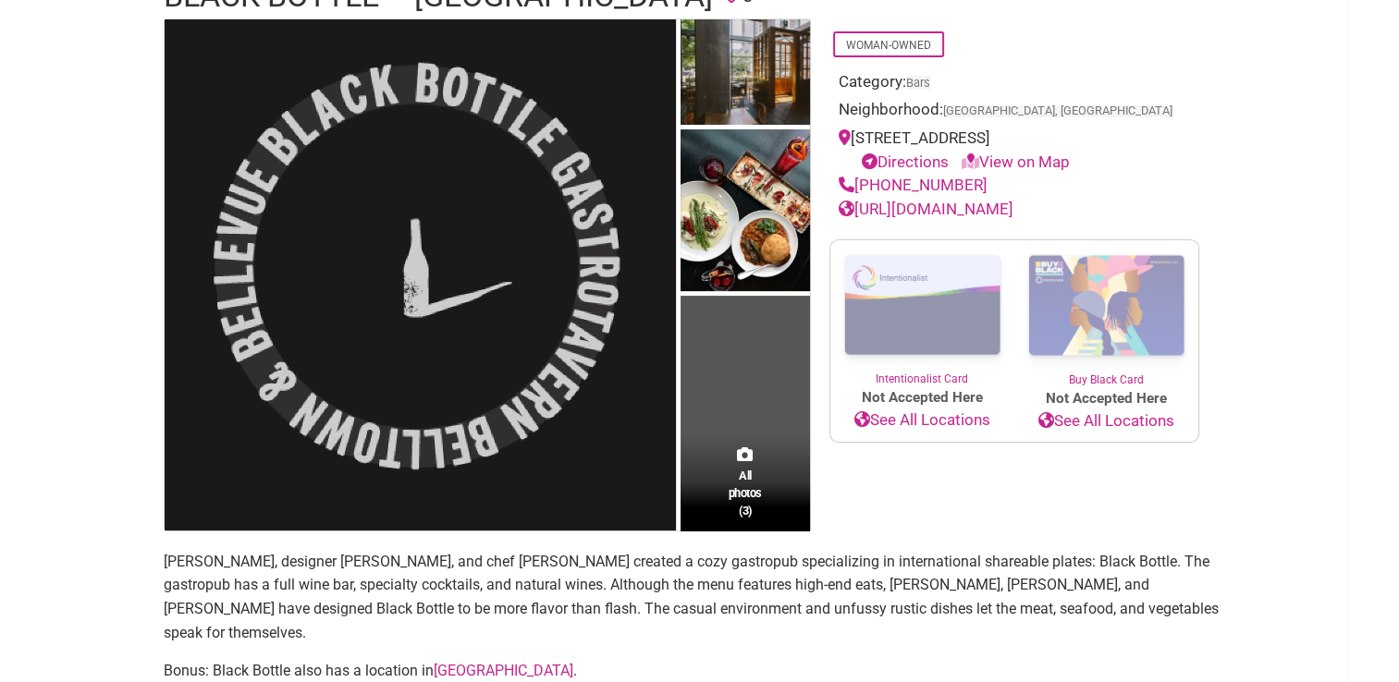
scroll to position [185, 0]
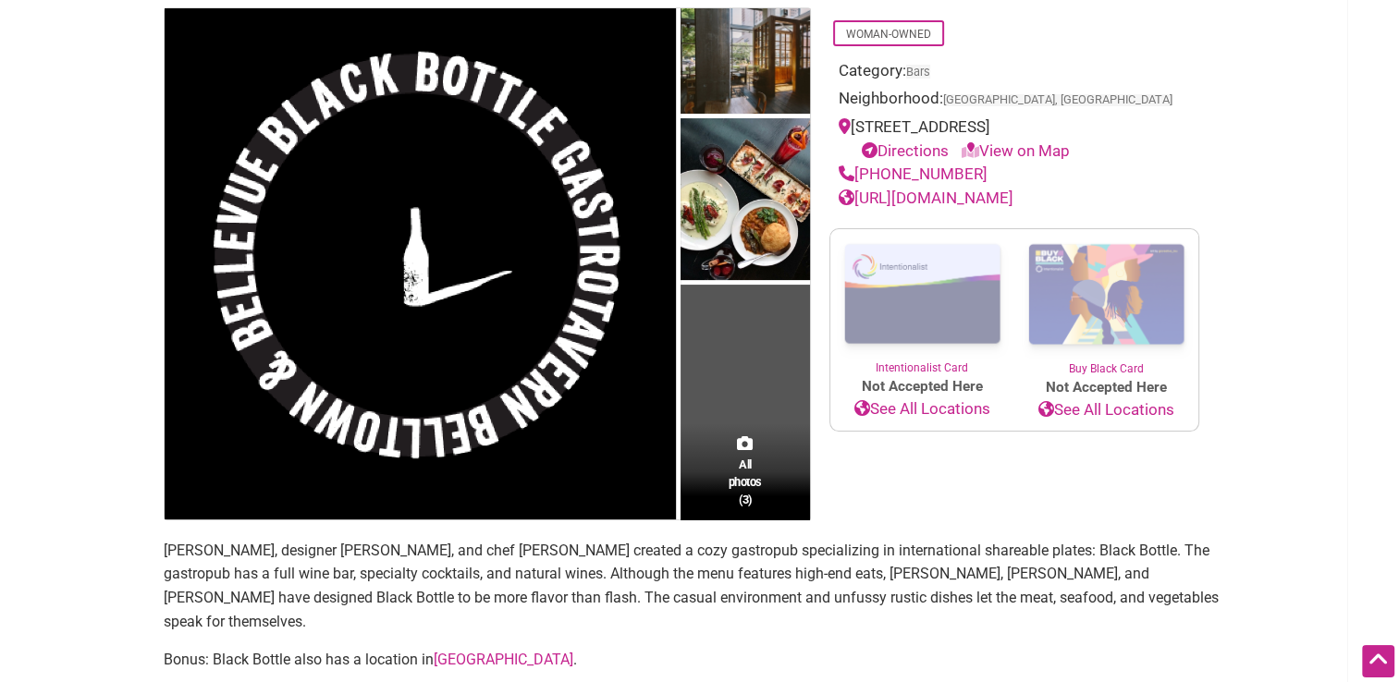
click at [1013, 190] on link "https://www.blackbottlebellevue.com/" at bounding box center [925, 198] width 175 height 18
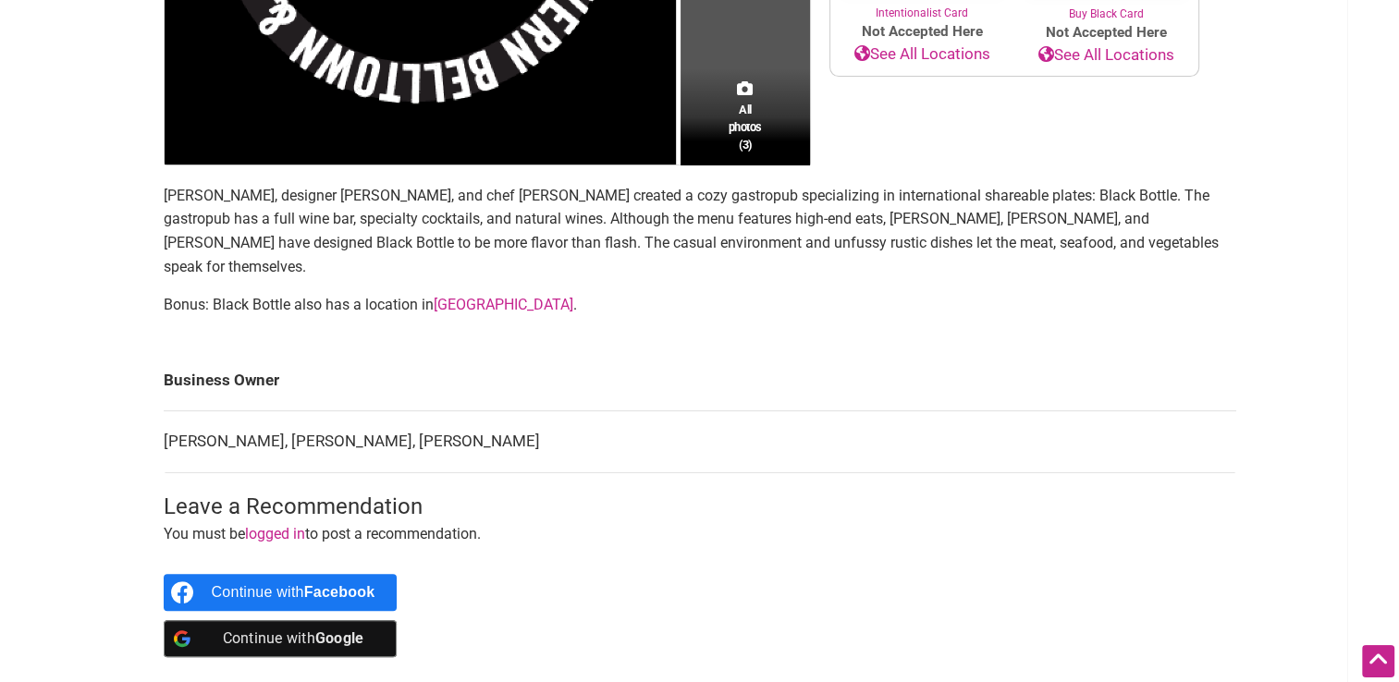
scroll to position [555, 0]
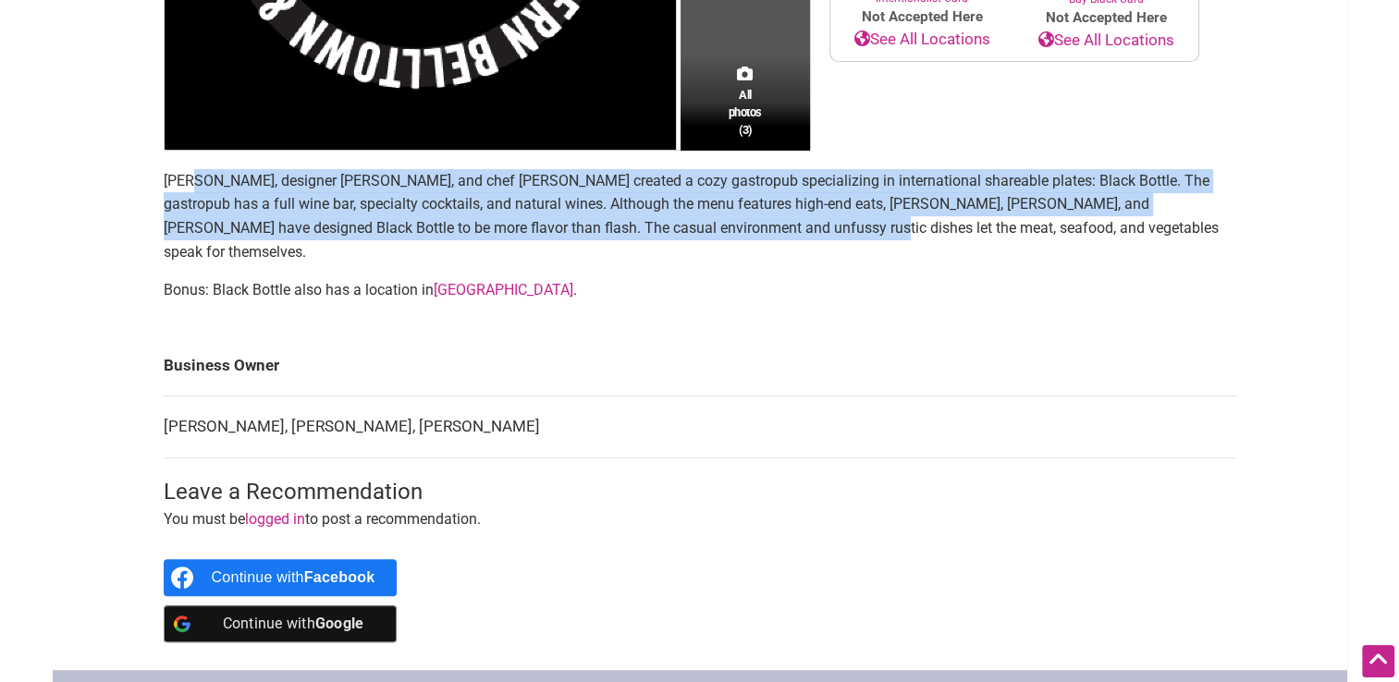
drag, startPoint x: 203, startPoint y: 179, endPoint x: 706, endPoint y: 224, distance: 504.8
click at [706, 224] on p "Brian Durbin, designer Judy Boardman, and chef Chris Linker created a cozy gast…" at bounding box center [700, 216] width 1072 height 94
click at [928, 213] on p "Brian Durbin, designer Judy Boardman, and chef Chris Linker created a cozy gast…" at bounding box center [700, 216] width 1072 height 94
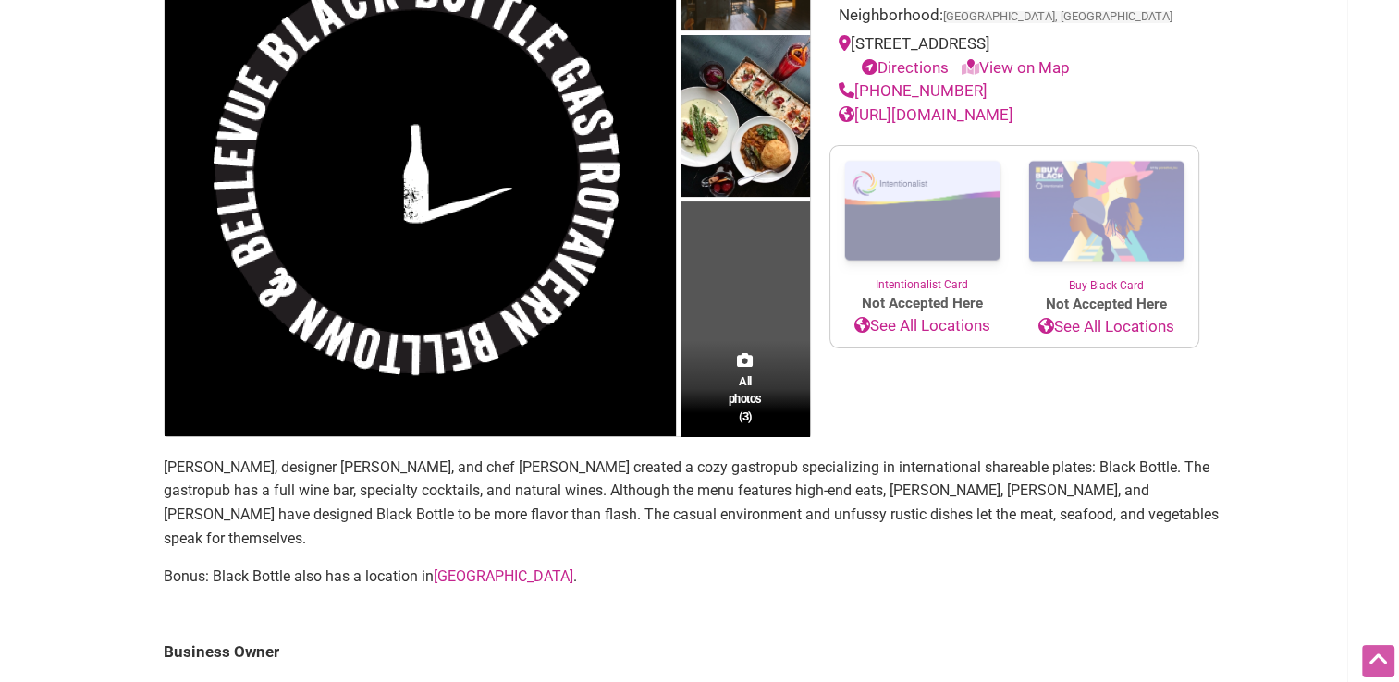
scroll to position [277, 0]
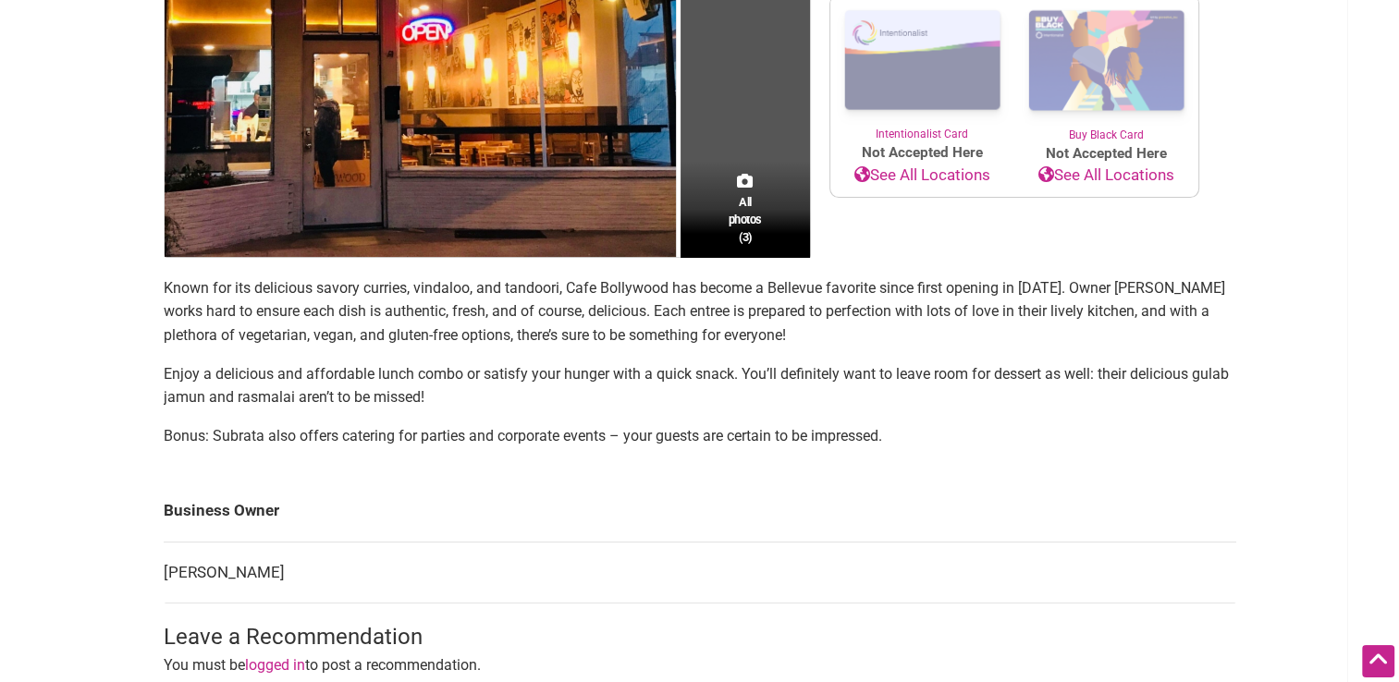
scroll to position [555, 0]
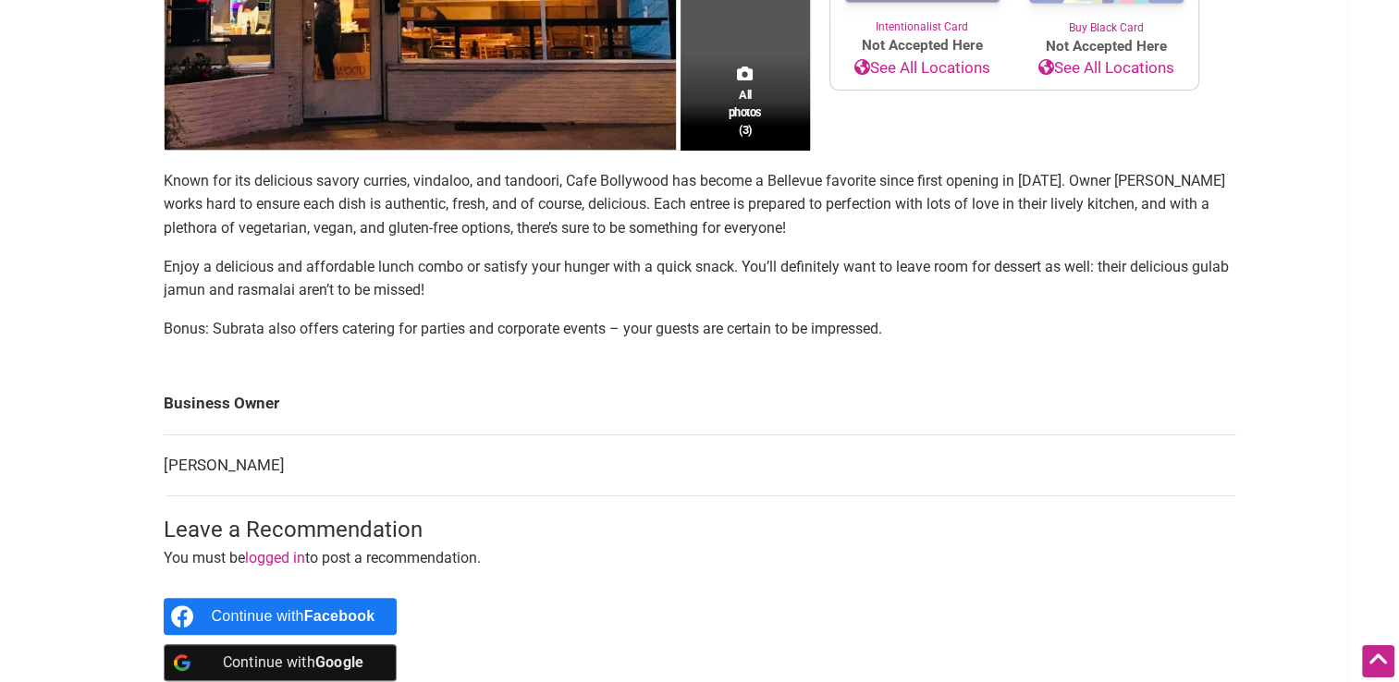
drag, startPoint x: 295, startPoint y: 188, endPoint x: 927, endPoint y: 331, distance: 648.3
click at [927, 331] on section "Known for its delicious savory curries, vindaloo, and tandoori, Cafe Bollywood …" at bounding box center [700, 262] width 1072 height 187
click at [927, 331] on p "Bonus: Subrata also offers catering for parties and corporate events – your gue…" at bounding box center [700, 329] width 1072 height 24
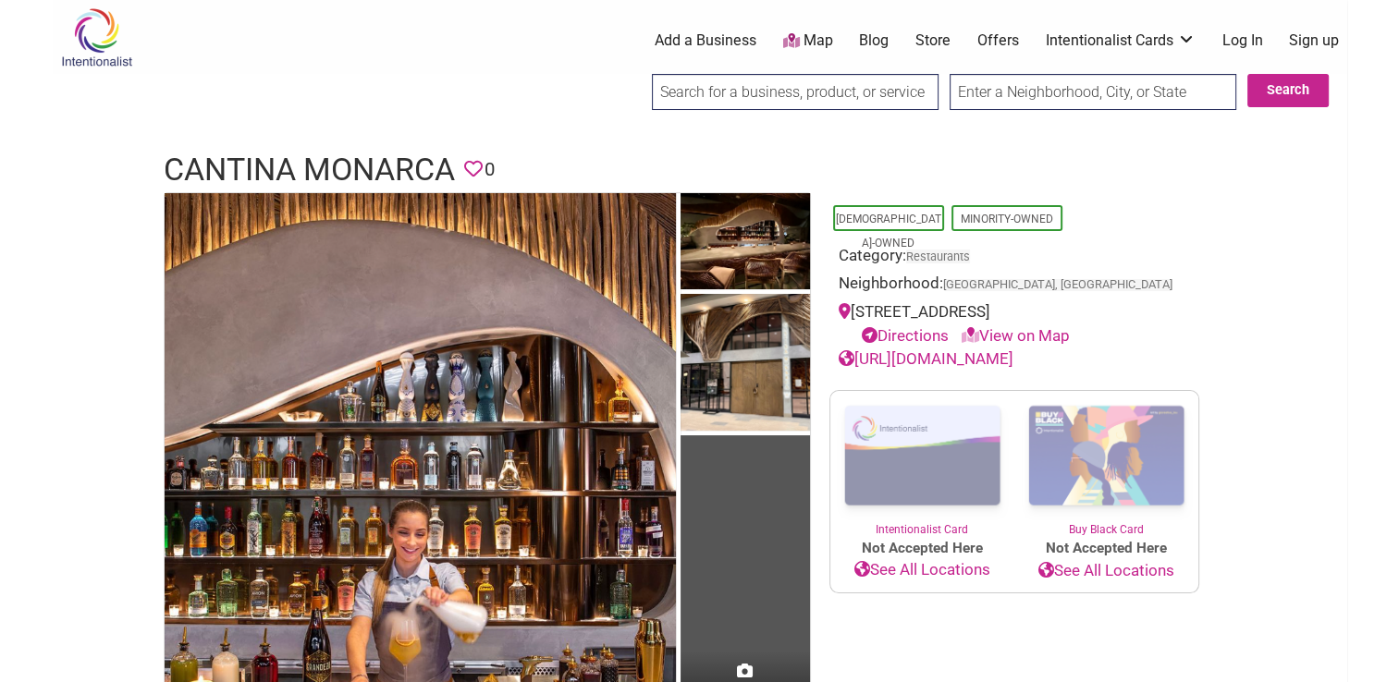
click at [971, 360] on link "[URL][DOMAIN_NAME]" at bounding box center [925, 358] width 175 height 18
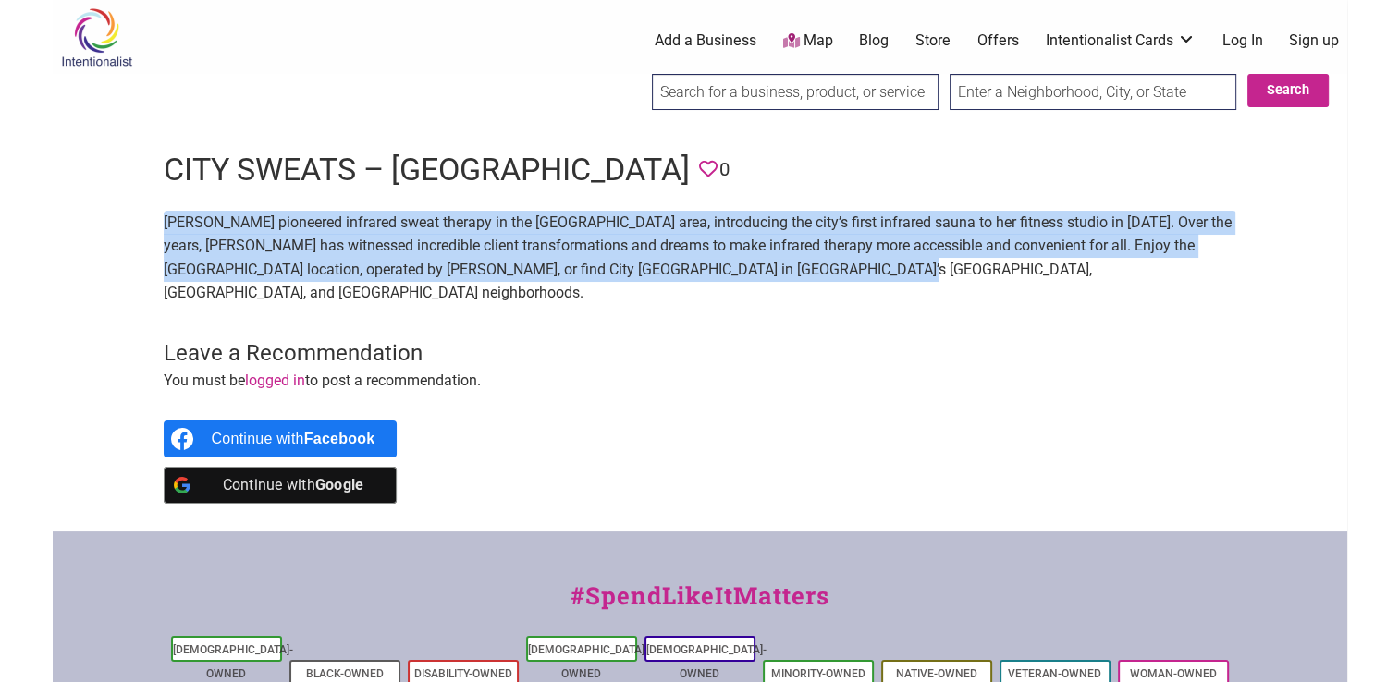
drag, startPoint x: 165, startPoint y: 225, endPoint x: 1028, endPoint y: 287, distance: 864.7
click at [1028, 287] on section "Dee Alams pioneered infrared sweat therapy in the Seattle area, introducing the…" at bounding box center [700, 265] width 1072 height 109
click at [965, 293] on section "Dee Alams pioneered infrared sweat therapy in the Seattle area, introducing the…" at bounding box center [700, 265] width 1072 height 109
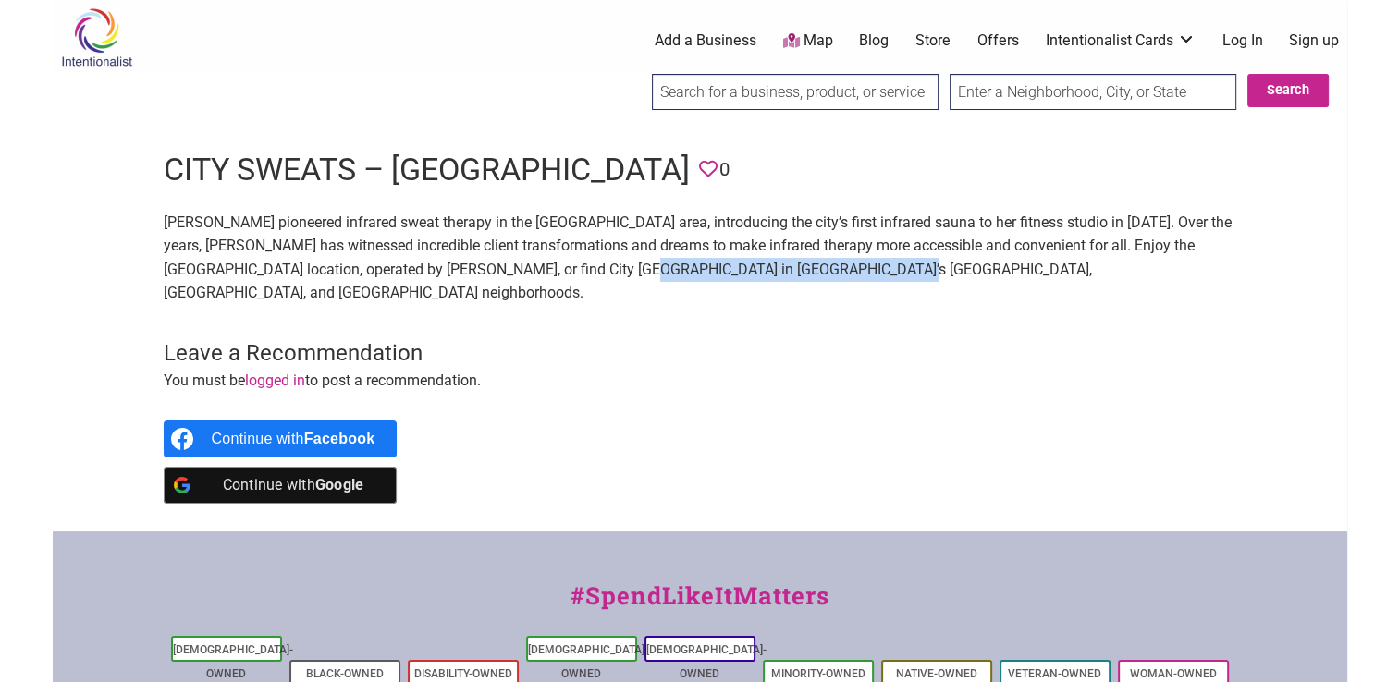
drag, startPoint x: 581, startPoint y: 274, endPoint x: 896, endPoint y: 270, distance: 315.2
click at [896, 270] on p "Dee Alams pioneered infrared sweat therapy in the Seattle area, introducing the…" at bounding box center [700, 258] width 1072 height 94
click at [1145, 253] on p "Dee Alams pioneered infrared sweat therapy in the Seattle area, introducing the…" at bounding box center [700, 258] width 1072 height 94
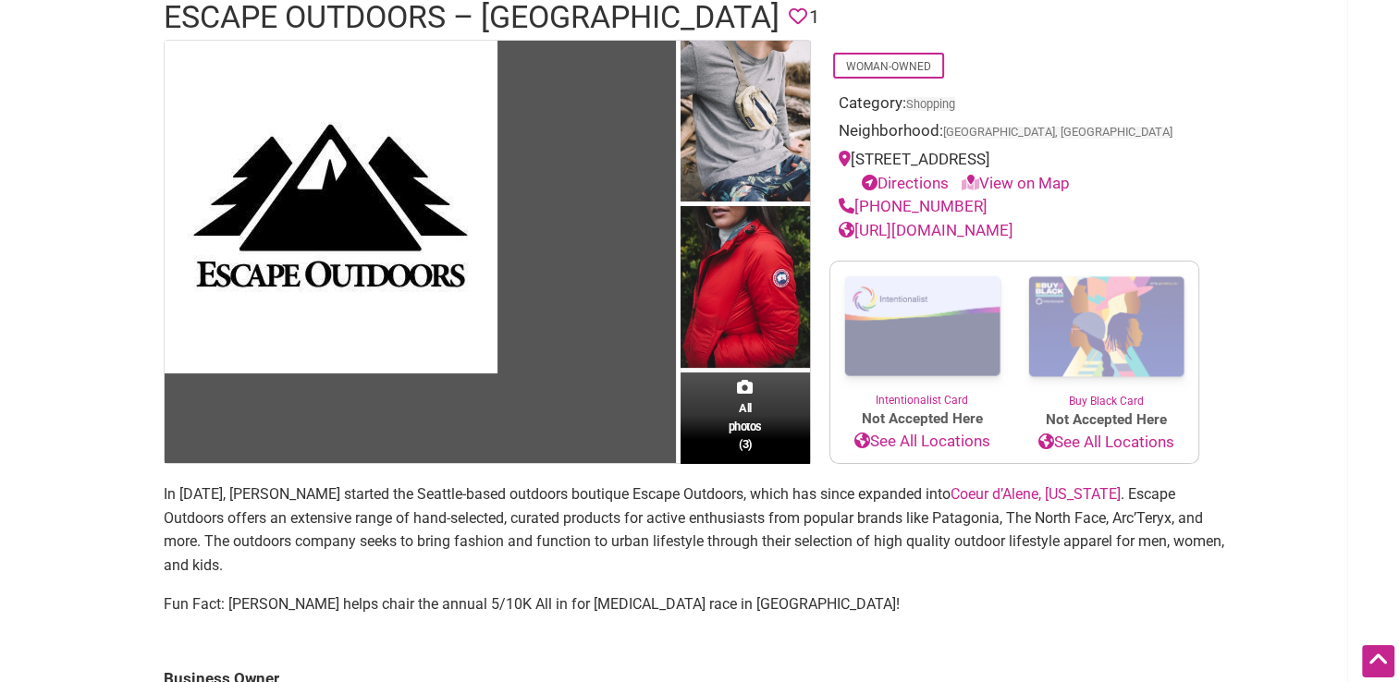
scroll to position [185, 0]
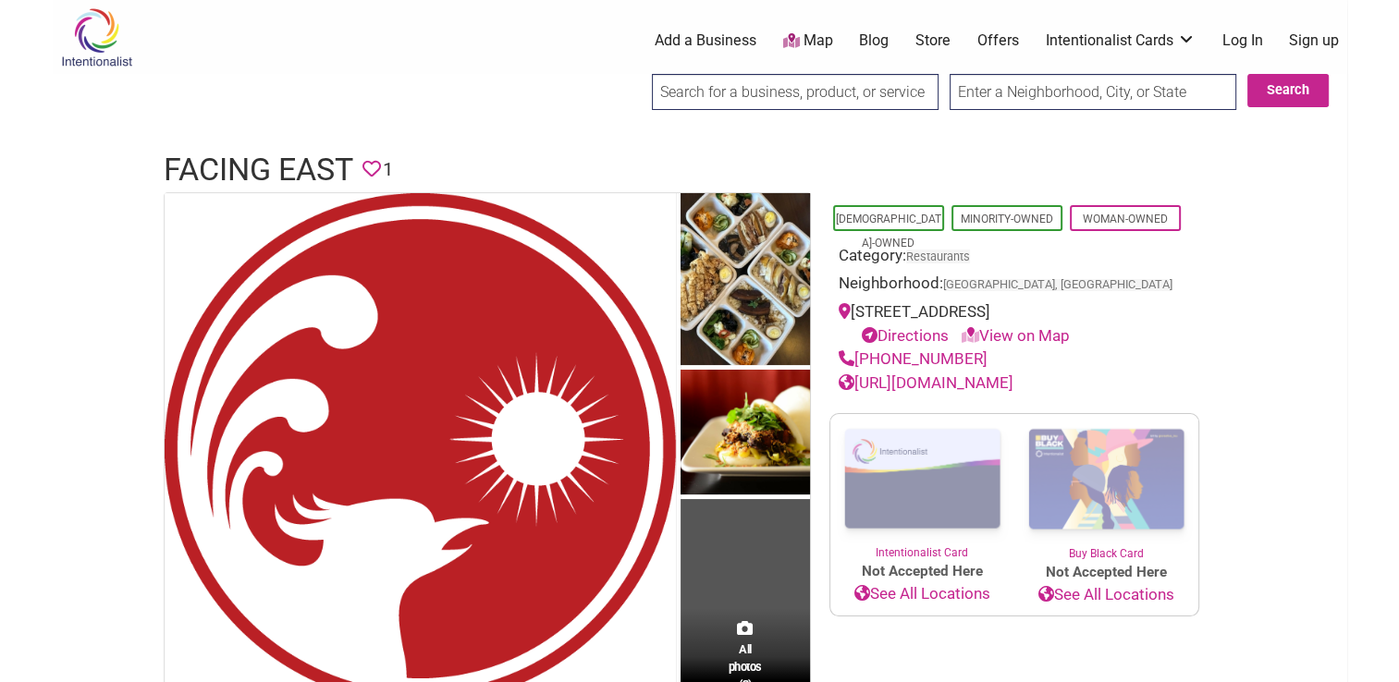
click at [939, 381] on link "https://www.facingeastbellevue.com/" at bounding box center [925, 382] width 175 height 18
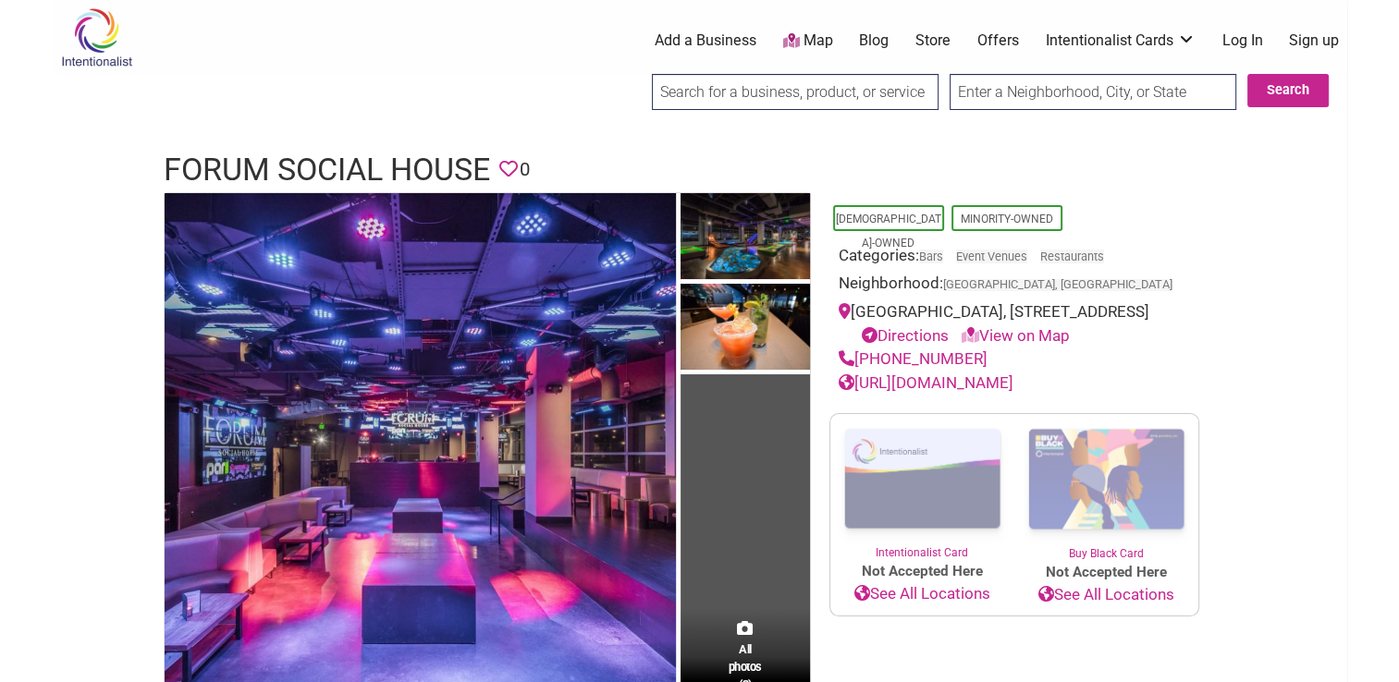
click at [928, 392] on link "[URL][DOMAIN_NAME]" at bounding box center [925, 382] width 175 height 18
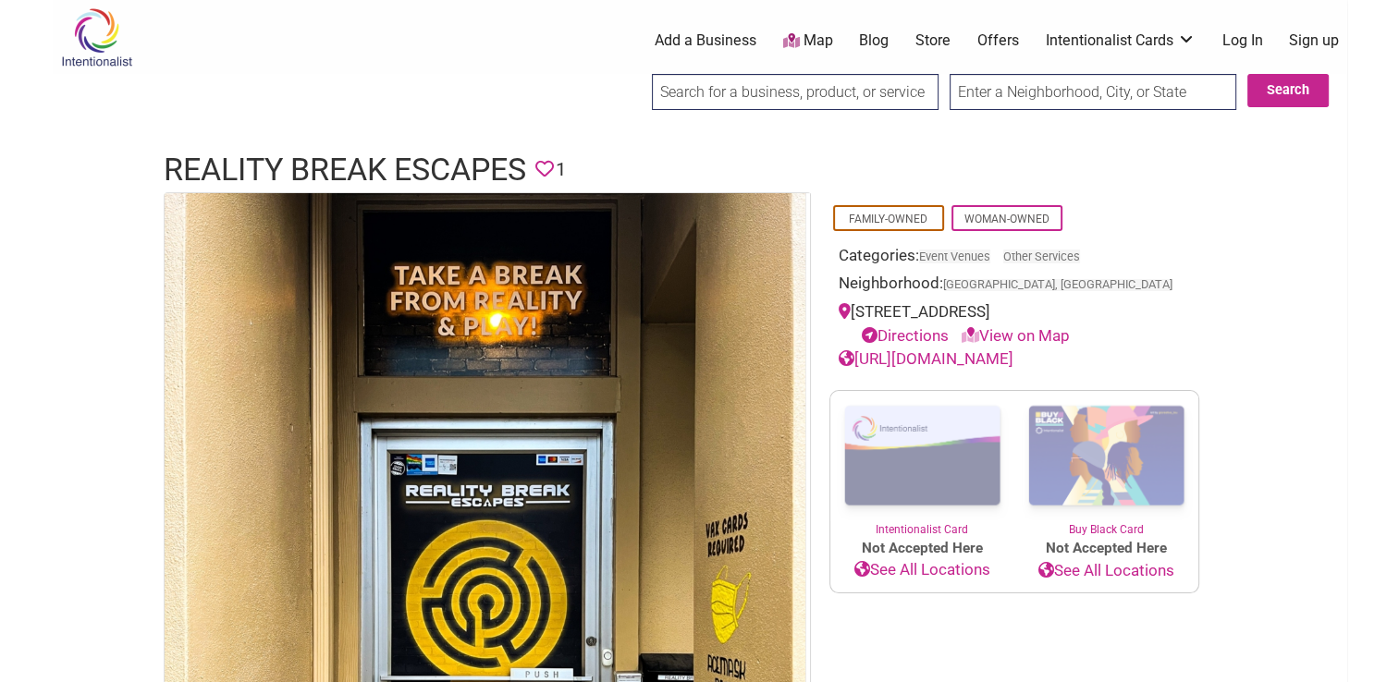
click at [994, 351] on link "https://realitybreakescapes.com" at bounding box center [925, 358] width 175 height 18
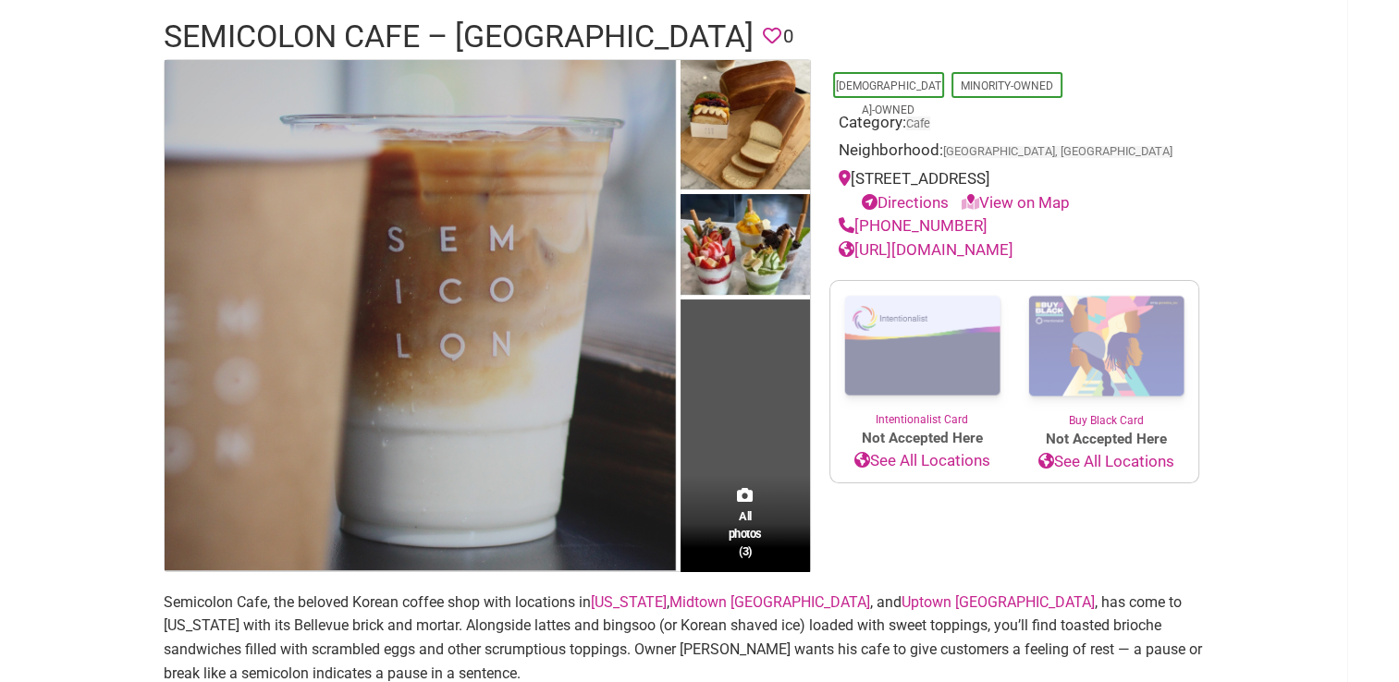
scroll to position [277, 0]
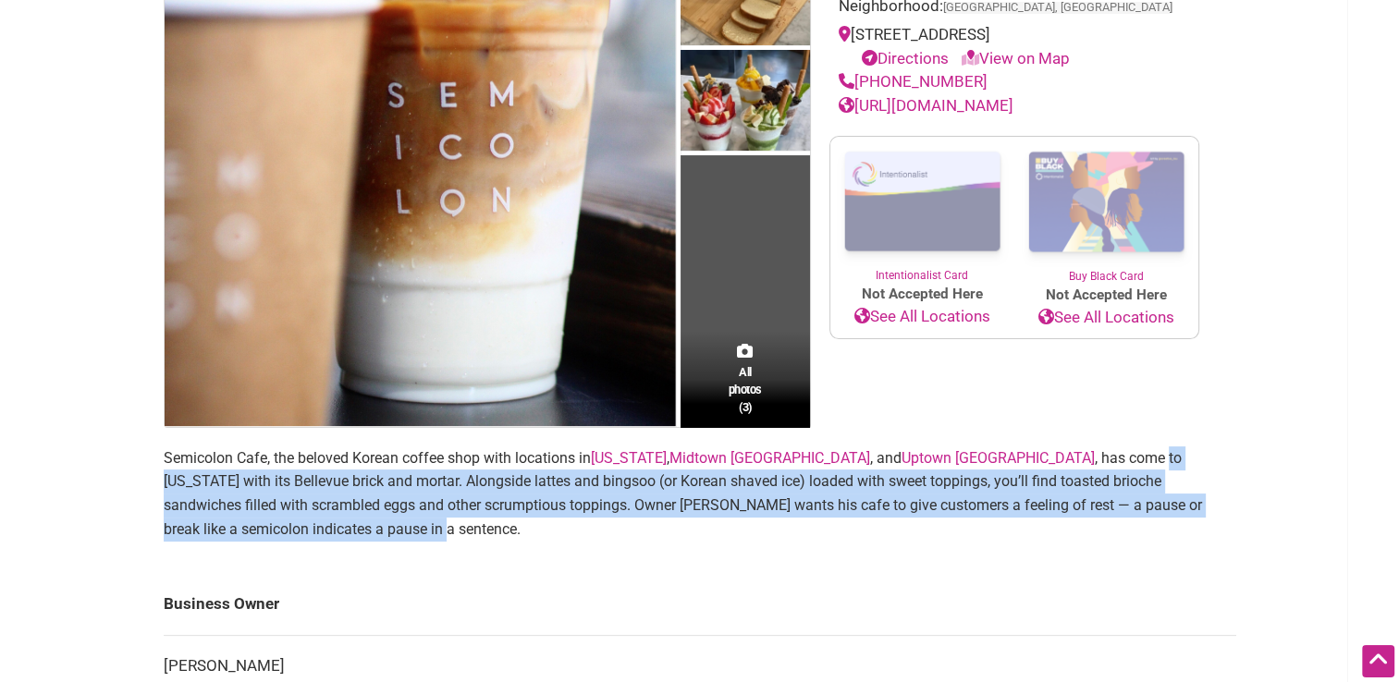
drag, startPoint x: 958, startPoint y: 446, endPoint x: 1211, endPoint y: 504, distance: 259.9
click at [1211, 504] on p "Semicolon Cafe, the beloved Korean coffee shop with locations in New Jersey , M…" at bounding box center [700, 493] width 1072 height 94
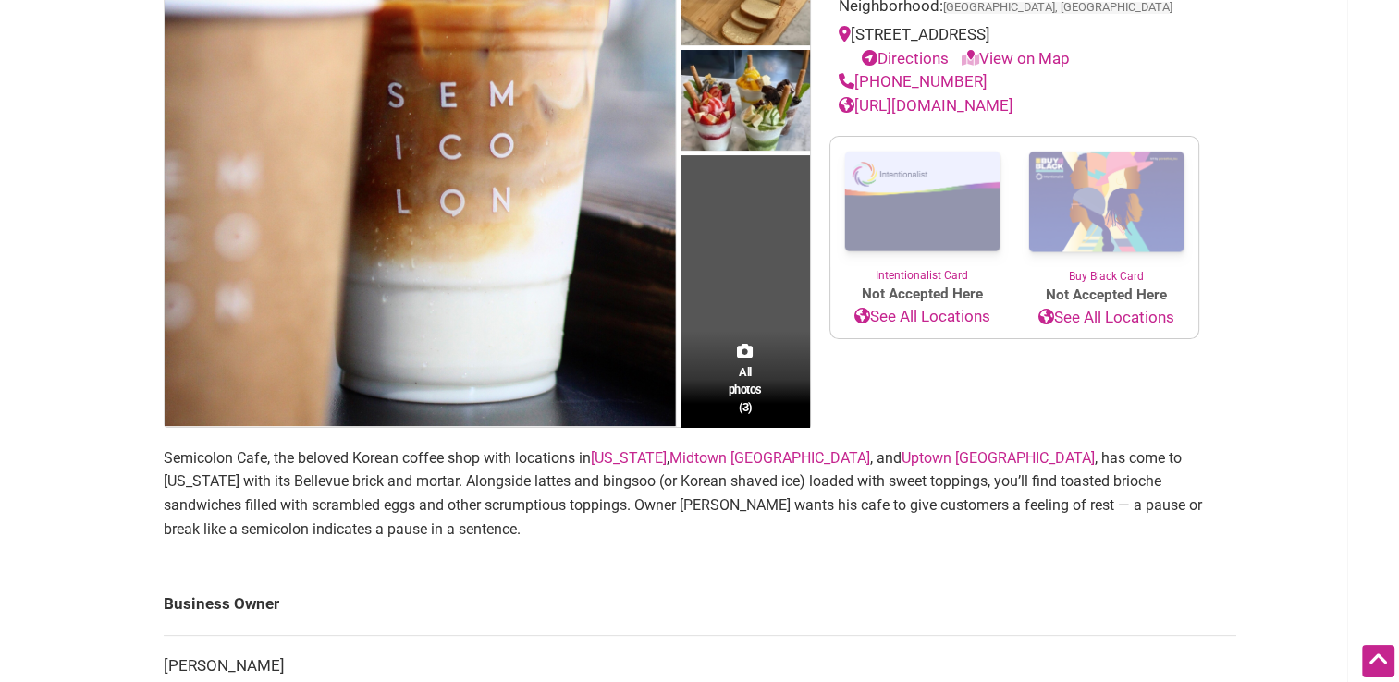
drag, startPoint x: 1210, startPoint y: 504, endPoint x: 641, endPoint y: 543, distance: 570.7
click at [641, 543] on section "Semicolon Cafe, the beloved Korean coffee shop with locations in New Jersey , M…" at bounding box center [700, 500] width 1072 height 109
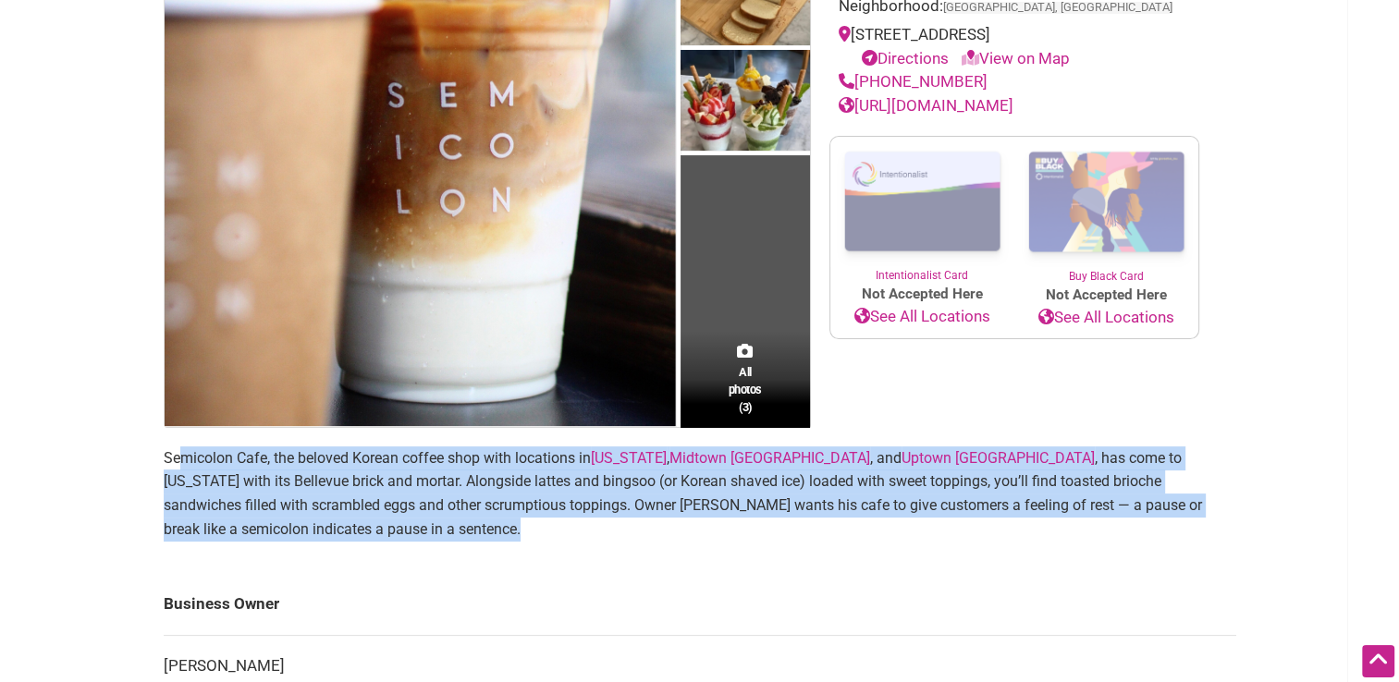
drag, startPoint x: 369, startPoint y: 533, endPoint x: 176, endPoint y: 464, distance: 205.3
click at [176, 464] on p "Semicolon Cafe, the beloved Korean coffee shop with locations in New Jersey , M…" at bounding box center [700, 493] width 1072 height 94
click at [178, 464] on p "Semicolon Cafe, the beloved Korean coffee shop with locations in New Jersey , M…" at bounding box center [700, 493] width 1072 height 94
click at [279, 449] on p "Semicolon Cafe, the beloved Korean coffee shop with locations in New Jersey , M…" at bounding box center [700, 493] width 1072 height 94
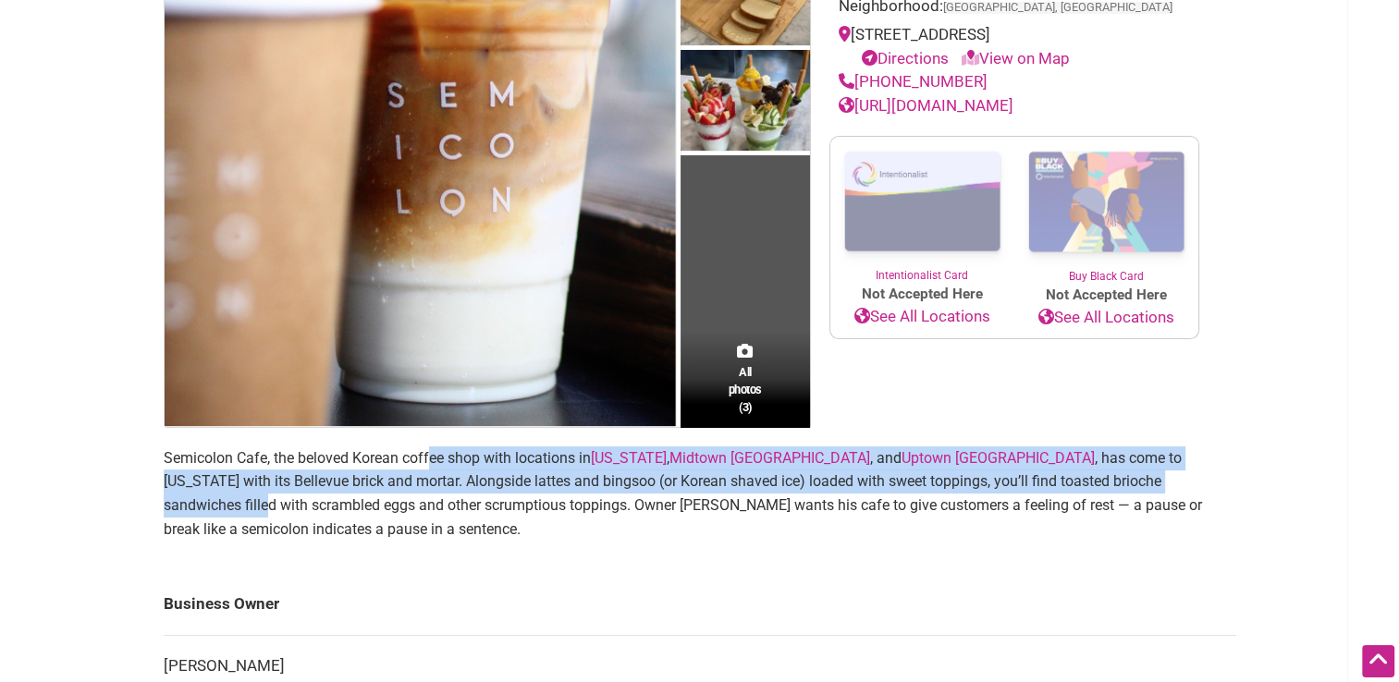
drag, startPoint x: 428, startPoint y: 461, endPoint x: 1025, endPoint y: 474, distance: 597.3
click at [1025, 474] on p "Semicolon Cafe, the beloved Korean coffee shop with locations in New Jersey , M…" at bounding box center [700, 493] width 1072 height 94
click at [918, 449] on p "Semicolon Cafe, the beloved Korean coffee shop with locations in New Jersey , M…" at bounding box center [700, 493] width 1072 height 94
click at [1039, 453] on p "Semicolon Cafe, the beloved Korean coffee shop with locations in New Jersey , M…" at bounding box center [700, 493] width 1072 height 94
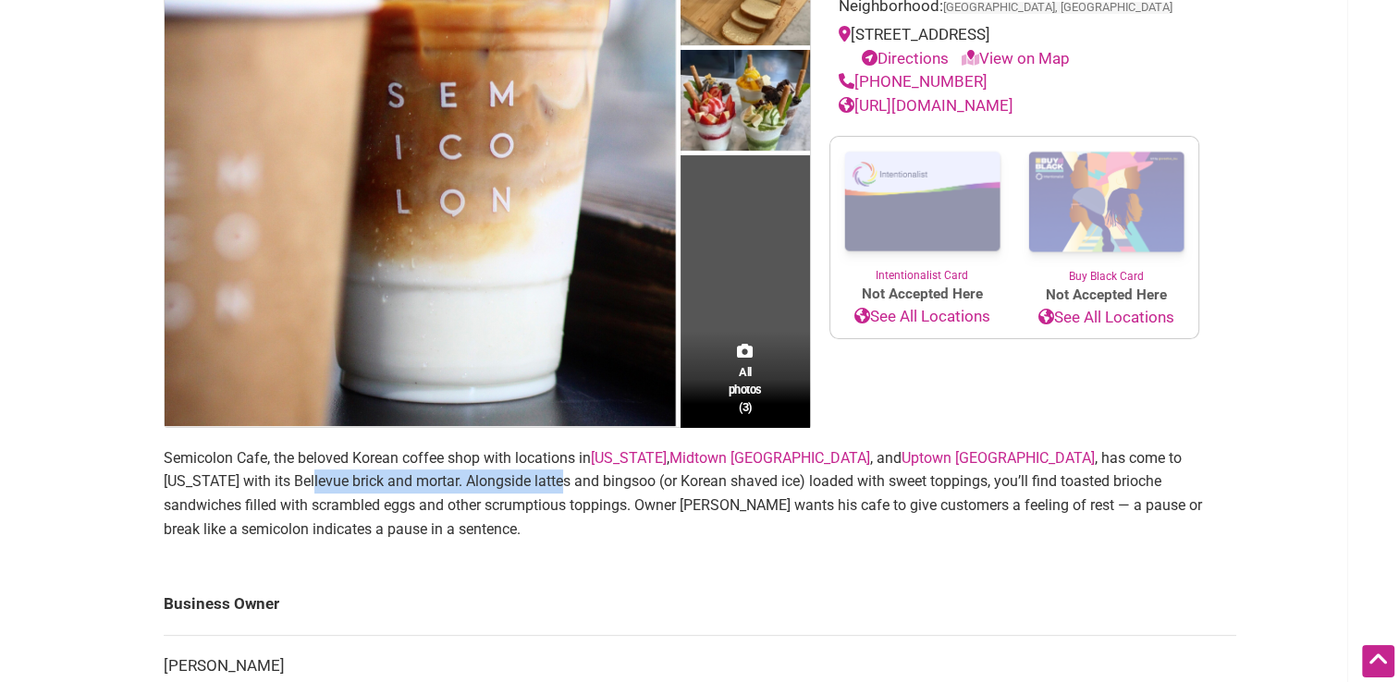
drag, startPoint x: 1131, startPoint y: 465, endPoint x: 314, endPoint y: 475, distance: 816.3
click at [314, 475] on p "Semicolon Cafe, the beloved Korean coffee shop with locations in New Jersey , M…" at bounding box center [700, 493] width 1072 height 94
click at [313, 474] on p "Semicolon Cafe, the beloved Korean coffee shop with locations in New Jersey , M…" at bounding box center [700, 493] width 1072 height 94
click at [385, 468] on p "Semicolon Cafe, the beloved Korean coffee shop with locations in New Jersey , M…" at bounding box center [700, 493] width 1072 height 94
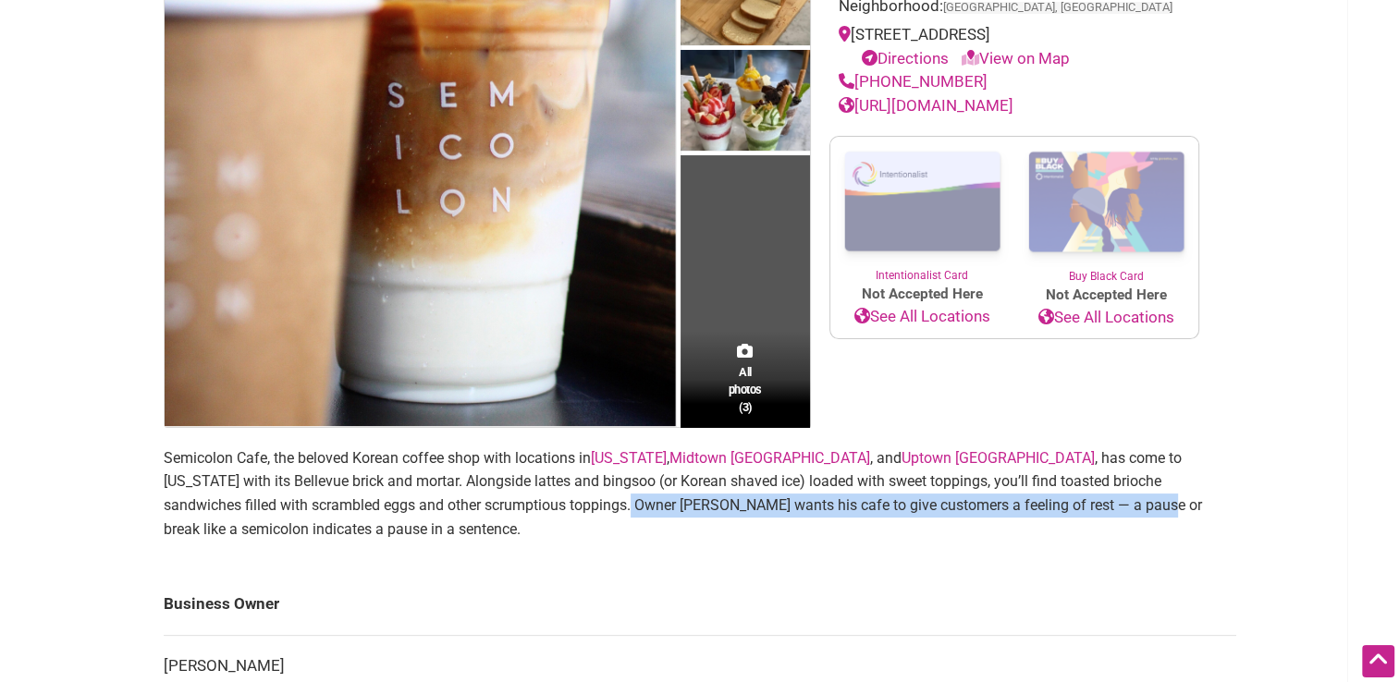
drag, startPoint x: 347, startPoint y: 509, endPoint x: 886, endPoint y: 507, distance: 539.8
click at [886, 507] on p "Semicolon Cafe, the beloved Korean coffee shop with locations in New Jersey , M…" at bounding box center [700, 493] width 1072 height 94
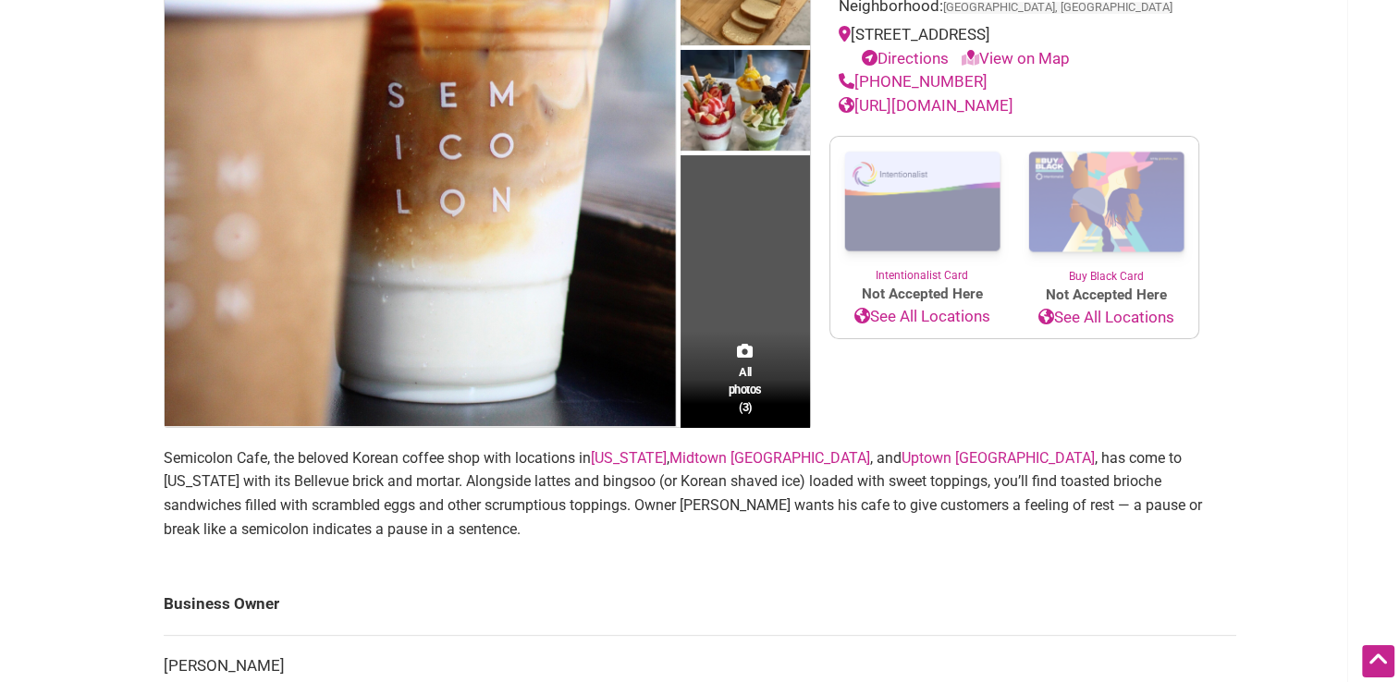
click at [758, 519] on p "Semicolon Cafe, the beloved Korean coffee shop with locations in New Jersey , M…" at bounding box center [700, 493] width 1072 height 94
drag, startPoint x: 679, startPoint y: 521, endPoint x: 1032, endPoint y: 503, distance: 352.7
click at [1032, 503] on p "Semicolon Cafe, the beloved Korean coffee shop with locations in New Jersey , M…" at bounding box center [700, 493] width 1072 height 94
click at [750, 501] on p "Semicolon Cafe, the beloved Korean coffee shop with locations in New Jersey , M…" at bounding box center [700, 493] width 1072 height 94
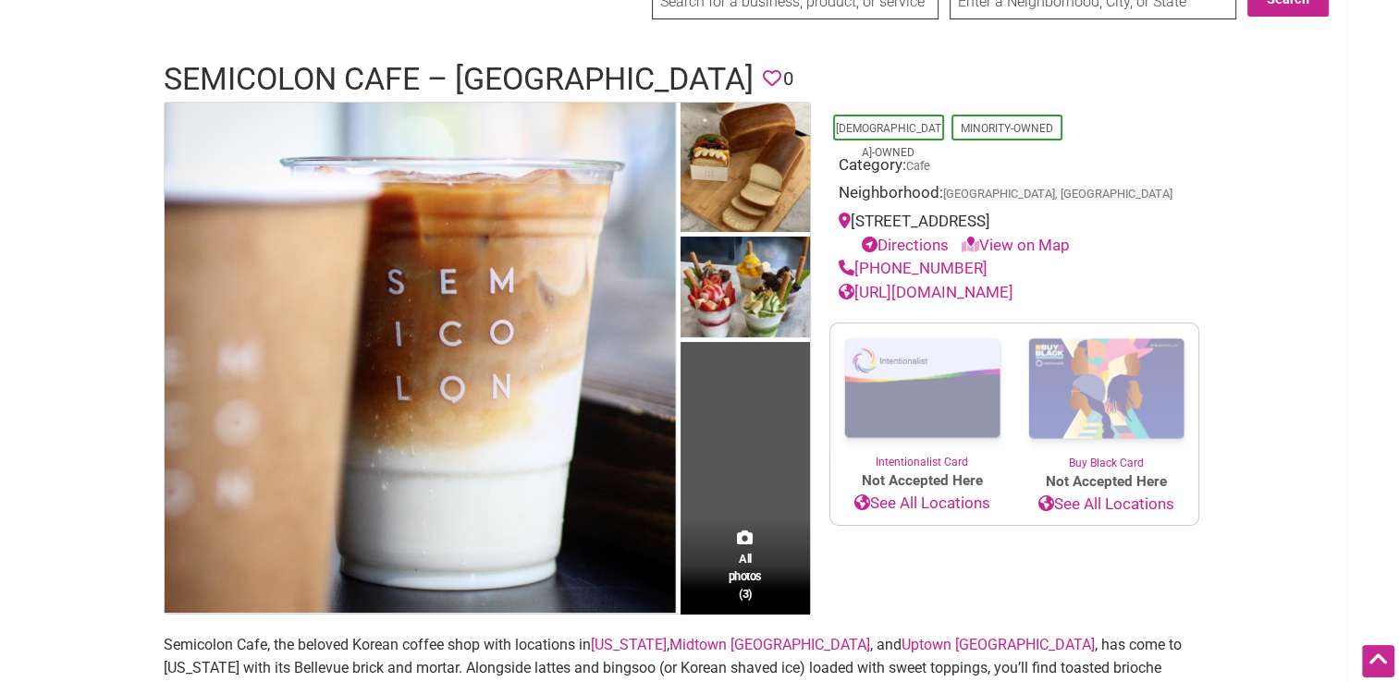
scroll to position [0, 0]
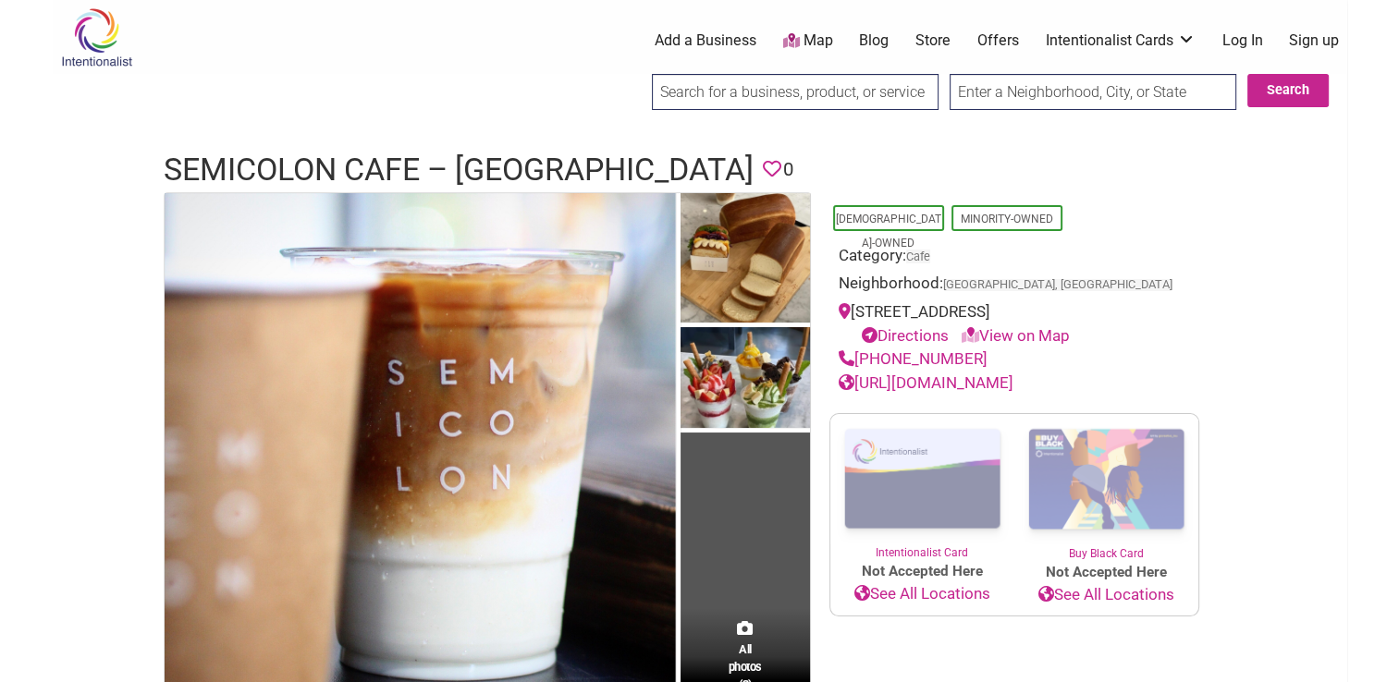
click at [993, 375] on link "https://www.semicoloncafe.com" at bounding box center [925, 382] width 175 height 18
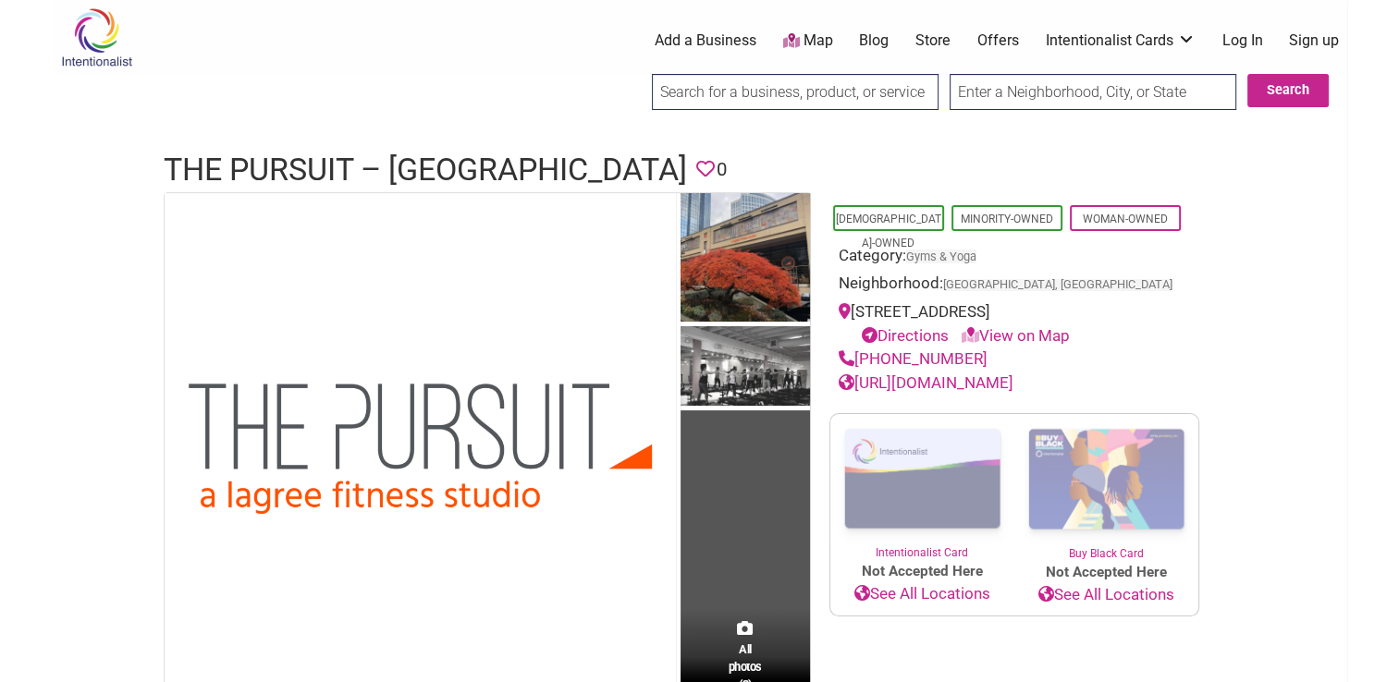
click at [949, 392] on link "[URL][DOMAIN_NAME]" at bounding box center [925, 382] width 175 height 18
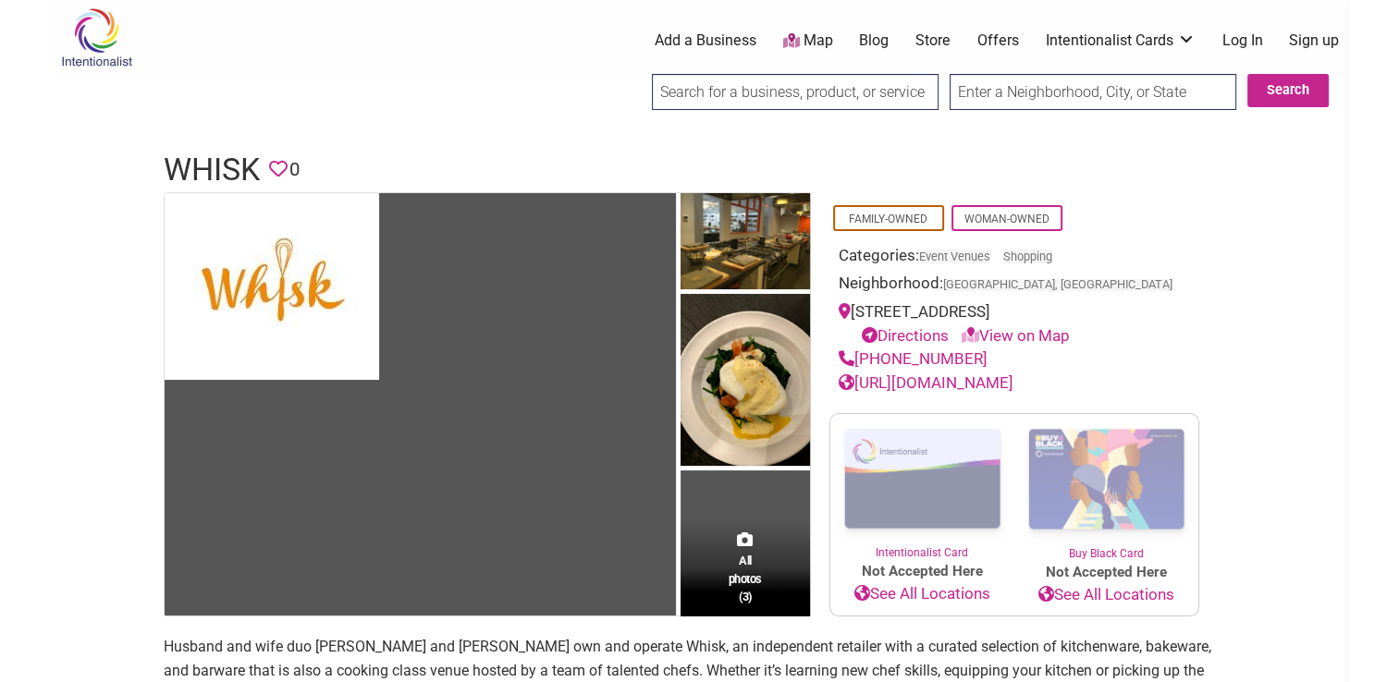
click at [958, 390] on link "[URL][DOMAIN_NAME]" at bounding box center [925, 382] width 175 height 18
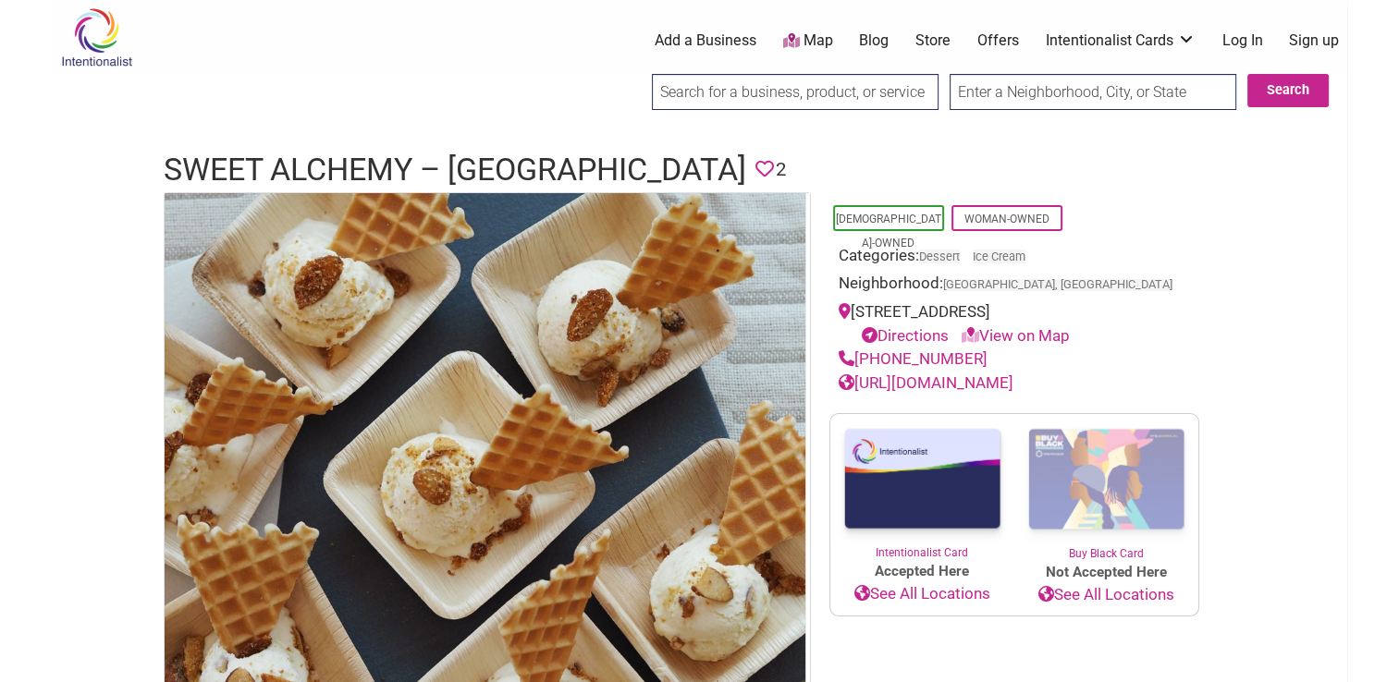
click at [935, 391] on div "[URL][DOMAIN_NAME]" at bounding box center [1013, 384] width 351 height 24
click at [947, 380] on link "[URL][DOMAIN_NAME]" at bounding box center [925, 382] width 175 height 18
